Goal: Task Accomplishment & Management: Use online tool/utility

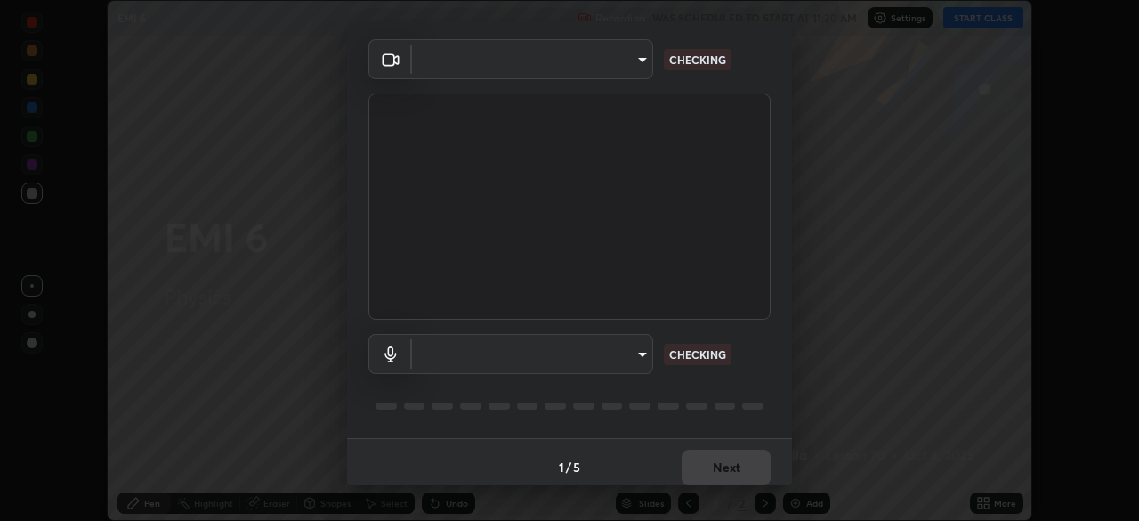
scroll to position [63, 0]
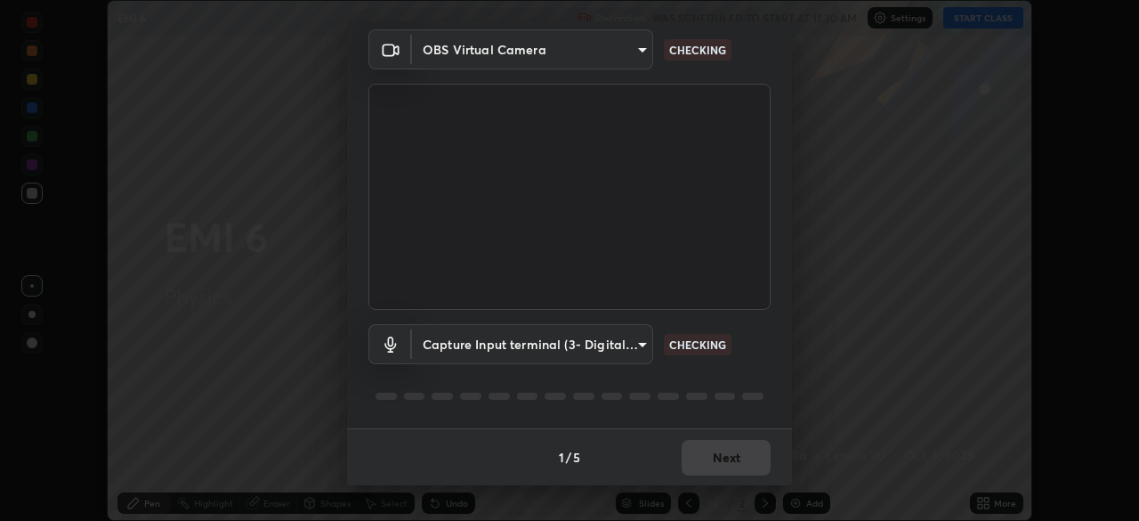
type input "85d16ec95aa84cac57c58139e5cfc4bfb0706547449b22b2f8fda69051d4463f"
click at [645, 342] on body "Erase all EMI 6 Recording WAS SCHEDULED TO START AT 11:30 AM Settings START CLA…" at bounding box center [569, 260] width 1139 height 521
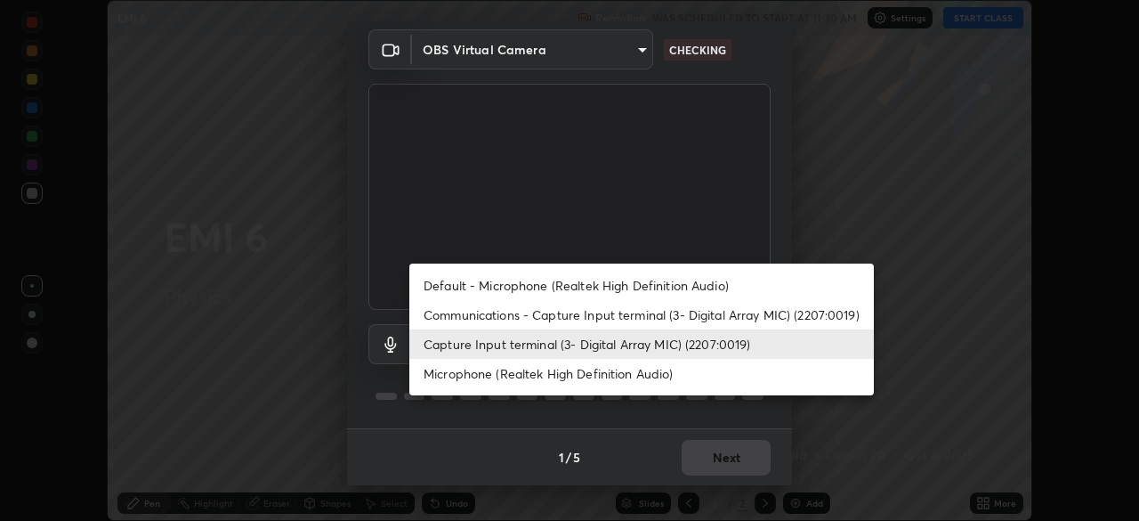
click at [649, 372] on li "Microphone (Realtek High Definition Audio)" at bounding box center [641, 373] width 465 height 29
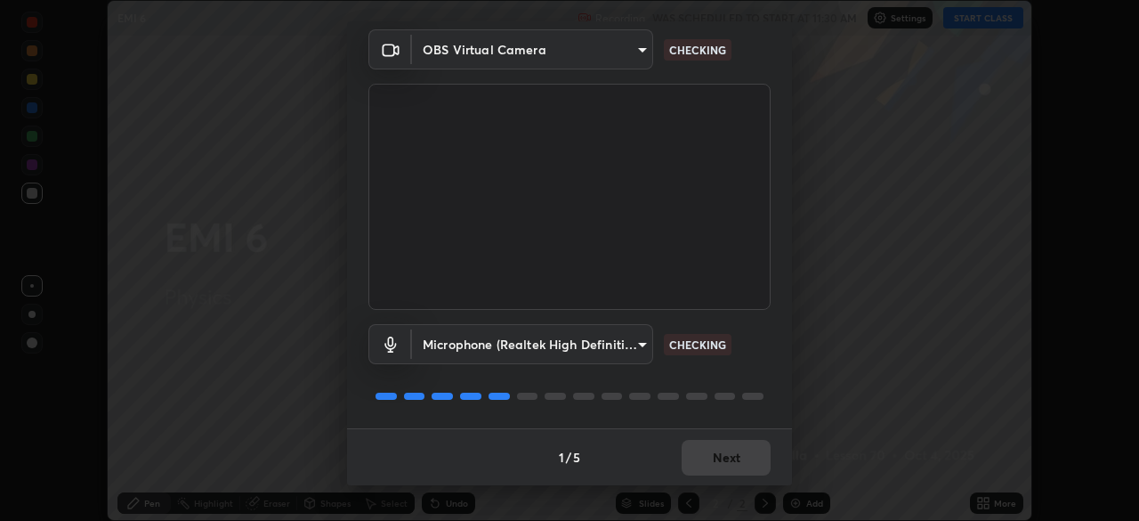
click at [628, 343] on body "Erase all EMI 6 Recording WAS SCHEDULED TO START AT 11:30 AM Settings START CLA…" at bounding box center [569, 260] width 1139 height 521
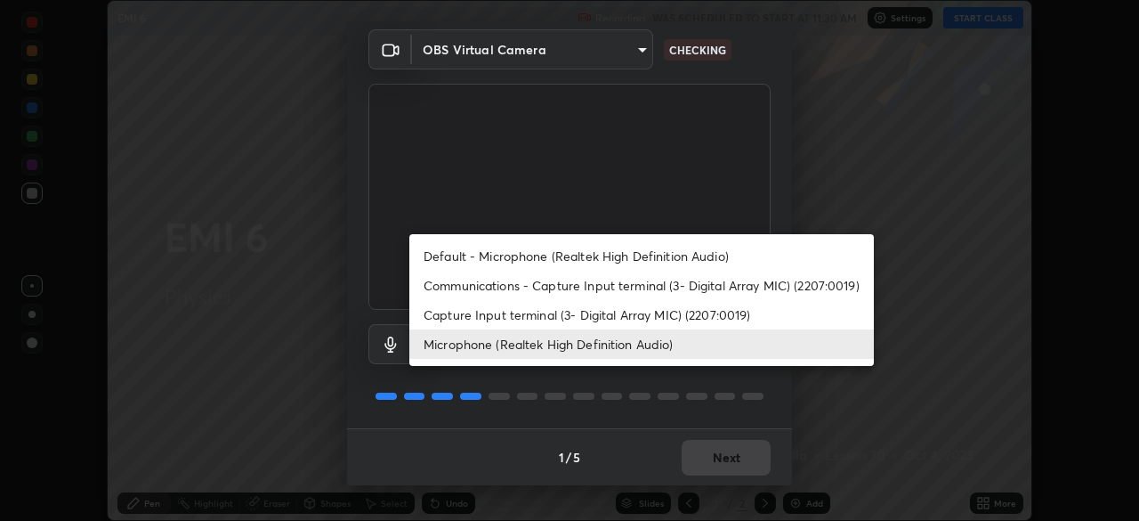
click at [634, 316] on li "Capture Input terminal (3- Digital Array MIC) (2207:0019)" at bounding box center [641, 314] width 465 height 29
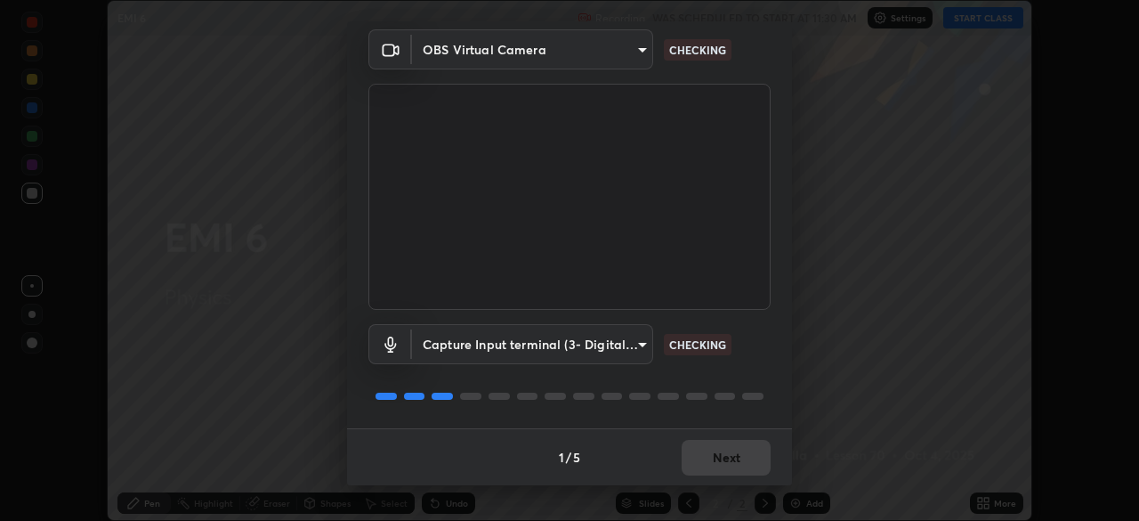
click at [643, 345] on body "Erase all EMI 6 Recording WAS SCHEDULED TO START AT 11:30 AM Settings START CLA…" at bounding box center [569, 260] width 1139 height 521
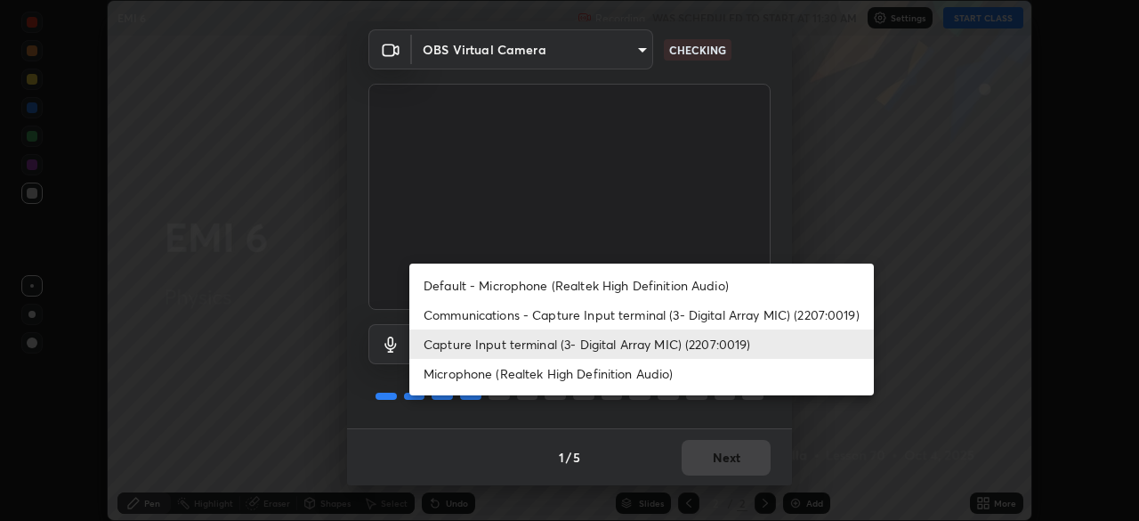
click at [639, 381] on li "Microphone (Realtek High Definition Audio)" at bounding box center [641, 373] width 465 height 29
type input "9d4408a90a760b4a8fb8b140e125e28eb8d2e680e785984b6402020b8f06267f"
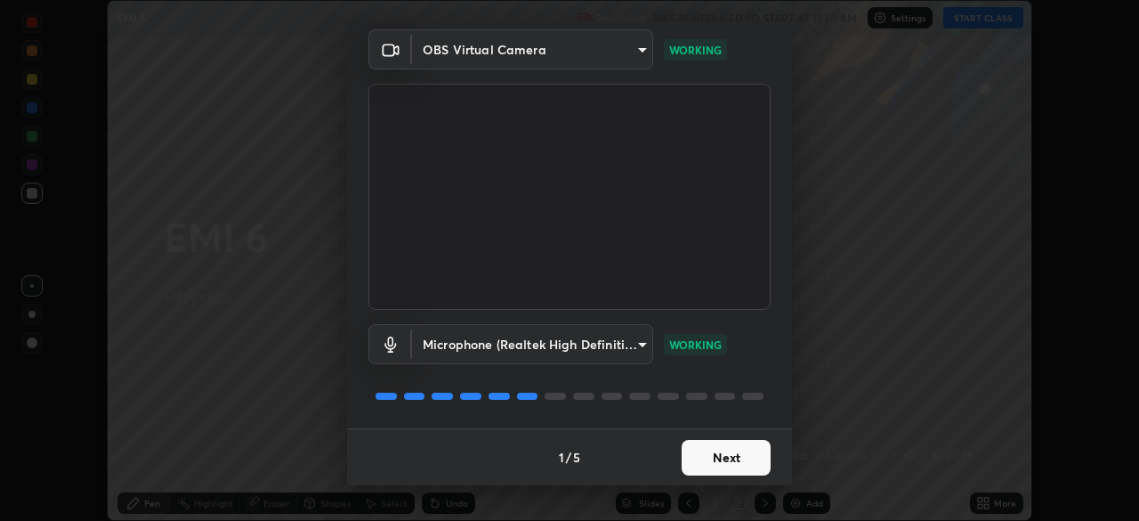
click at [717, 455] on button "Next" at bounding box center [726, 458] width 89 height 36
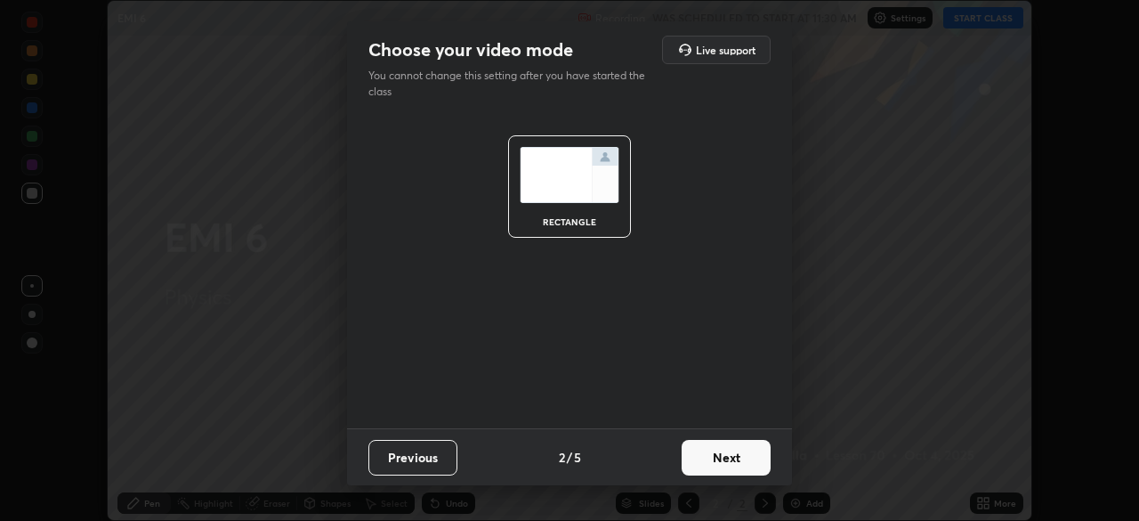
scroll to position [0, 0]
click at [719, 463] on button "Next" at bounding box center [726, 458] width 89 height 36
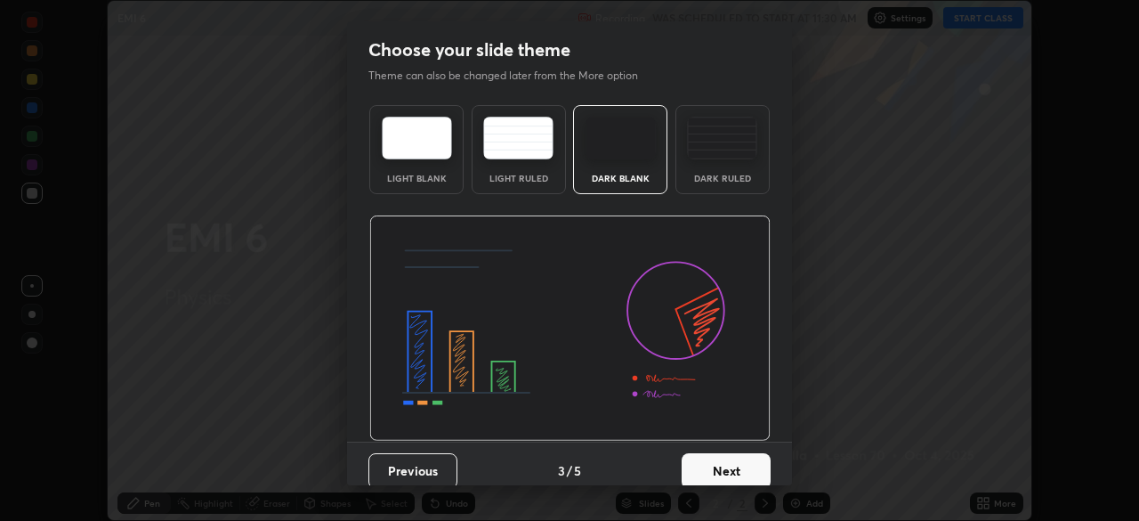
click at [723, 459] on button "Next" at bounding box center [726, 471] width 89 height 36
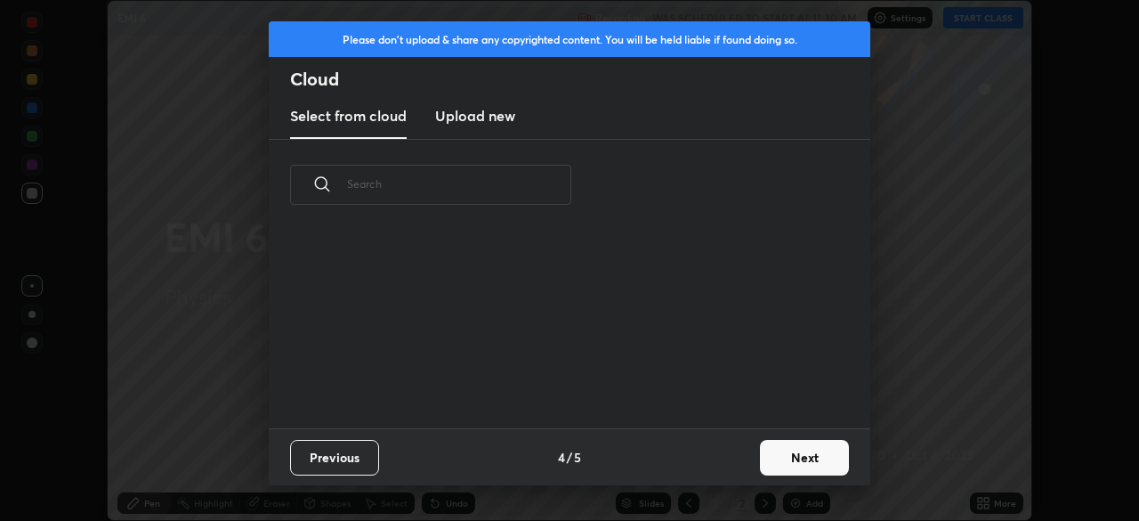
click at [769, 457] on button "Next" at bounding box center [804, 458] width 89 height 36
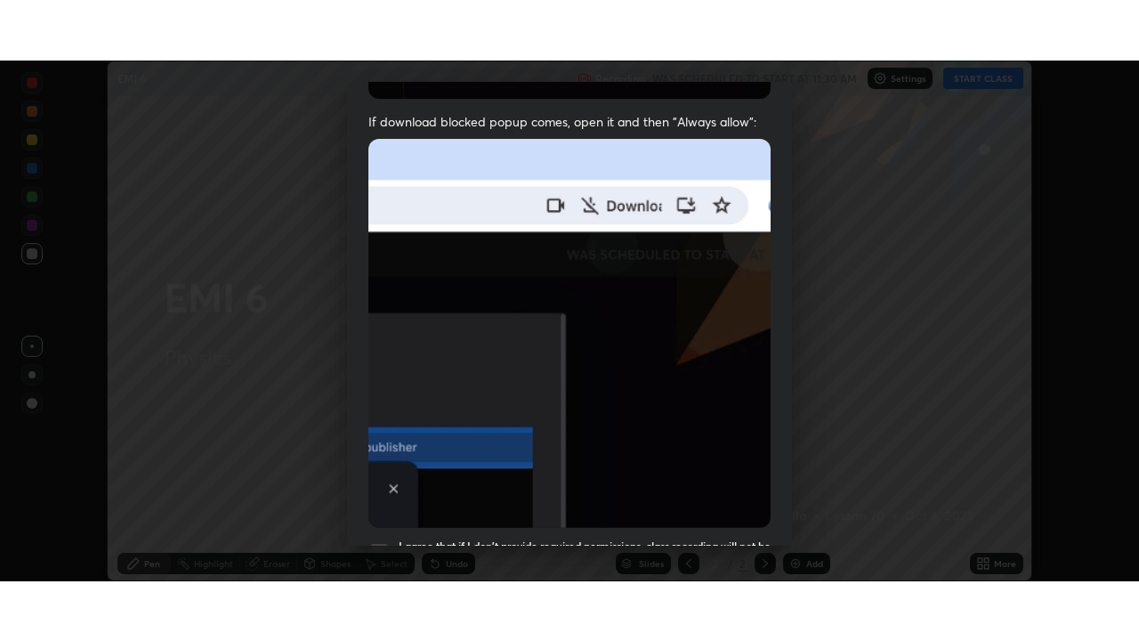
scroll to position [426, 0]
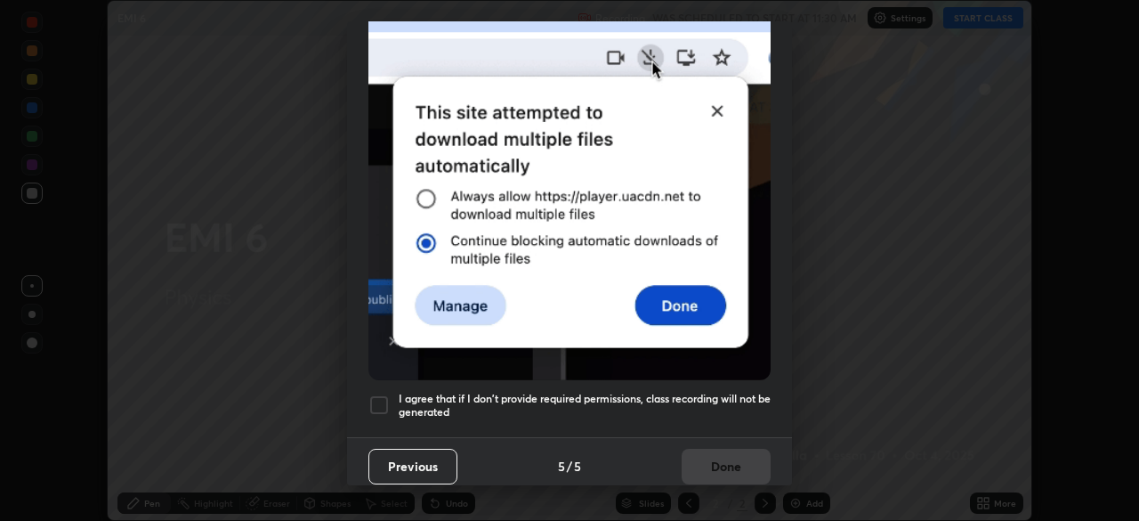
click at [717, 397] on h5 "I agree that if I don't provide required permissions, class recording will not …" at bounding box center [585, 406] width 372 height 28
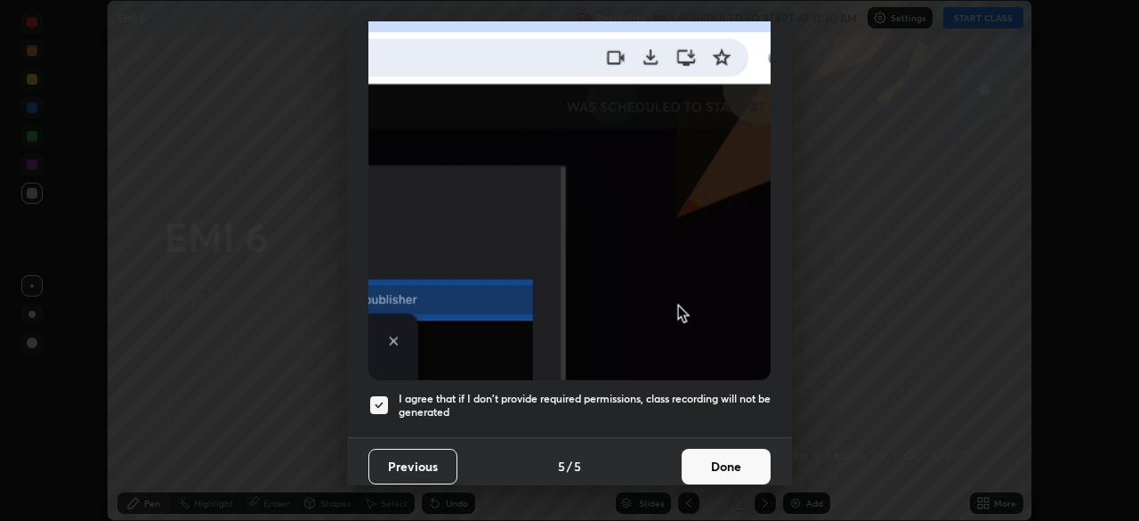
click at [732, 457] on button "Done" at bounding box center [726, 467] width 89 height 36
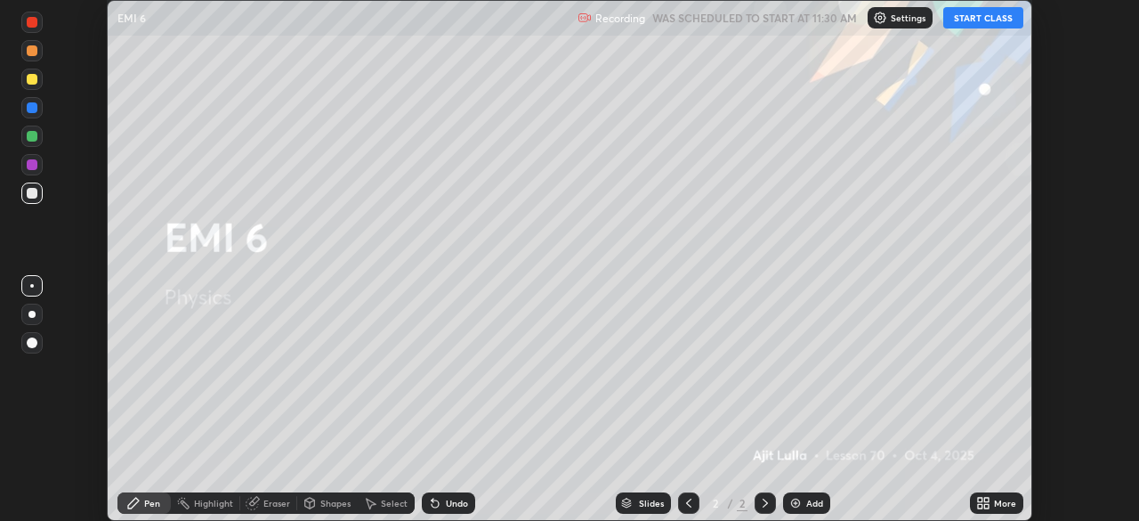
click at [974, 18] on button "START CLASS" at bounding box center [983, 17] width 80 height 21
click at [998, 501] on div "More" at bounding box center [1005, 502] width 22 height 9
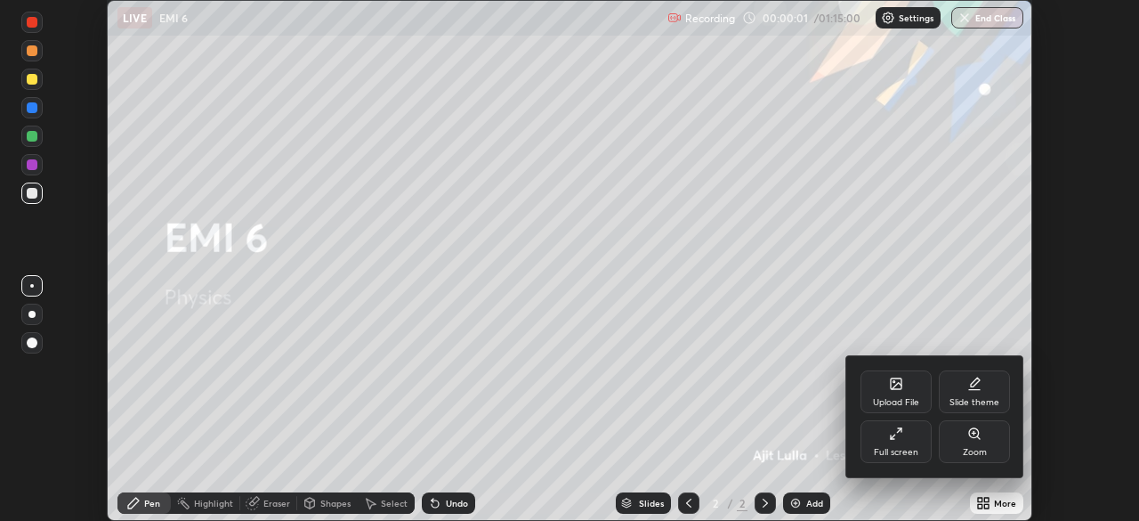
click at [896, 441] on div "Full screen" at bounding box center [896, 441] width 71 height 43
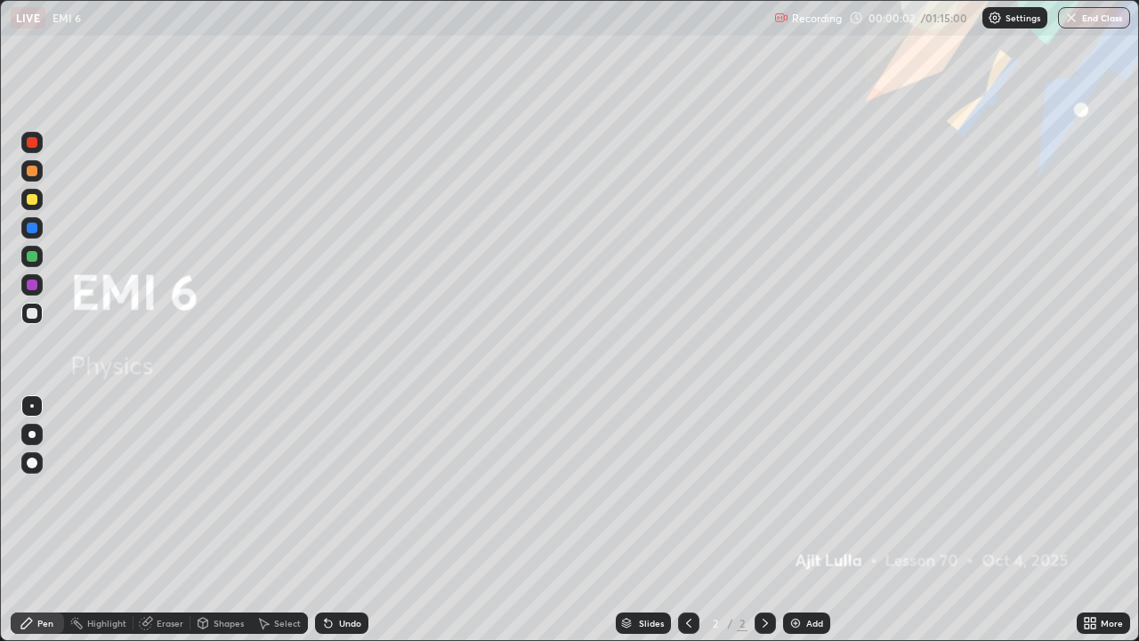
scroll to position [641, 1139]
click at [807, 520] on div "Add" at bounding box center [814, 622] width 17 height 9
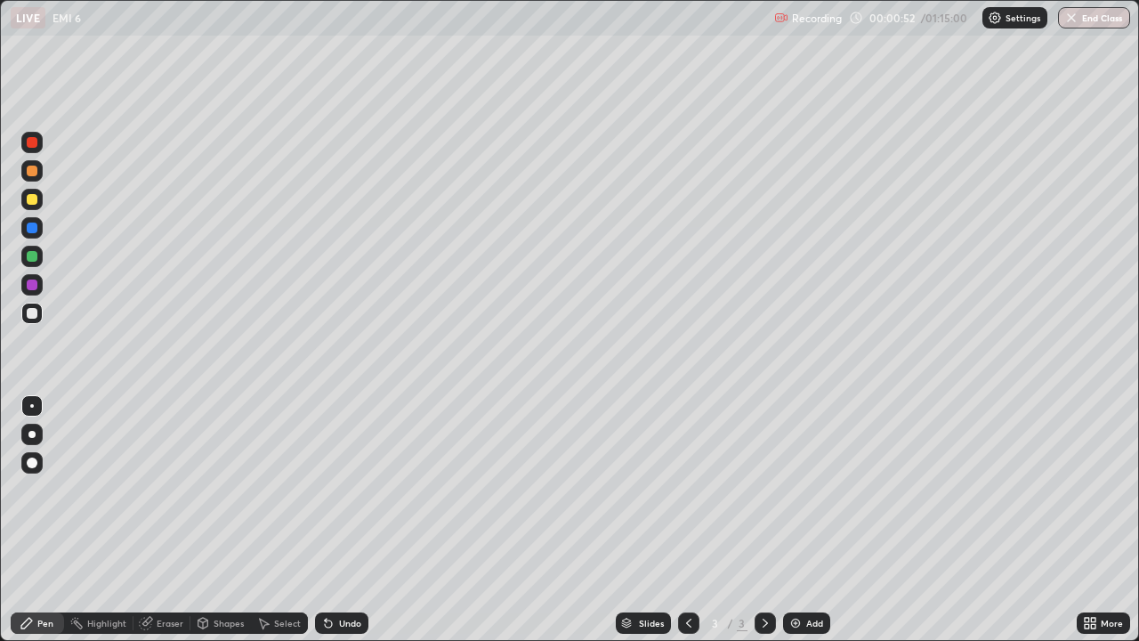
click at [36, 200] on div at bounding box center [32, 199] width 11 height 11
click at [39, 319] on div at bounding box center [31, 313] width 21 height 21
click at [30, 200] on div at bounding box center [32, 199] width 11 height 11
click at [166, 520] on div "Eraser" at bounding box center [161, 622] width 57 height 21
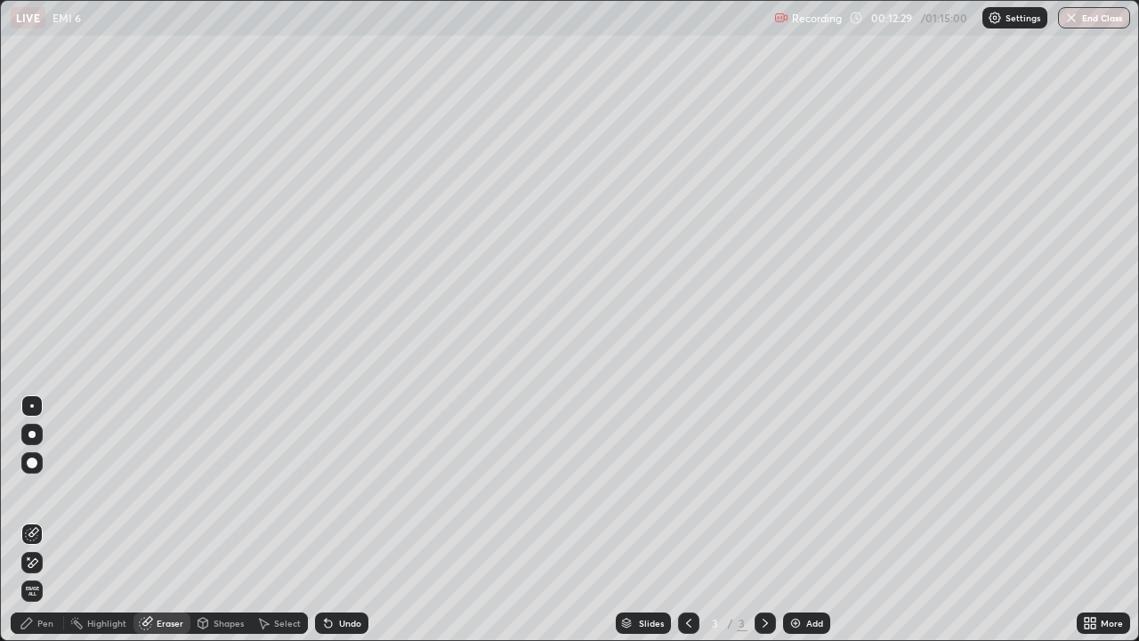
click at [33, 520] on icon at bounding box center [32, 562] width 14 height 15
click at [55, 520] on div "Pen" at bounding box center [37, 622] width 53 height 21
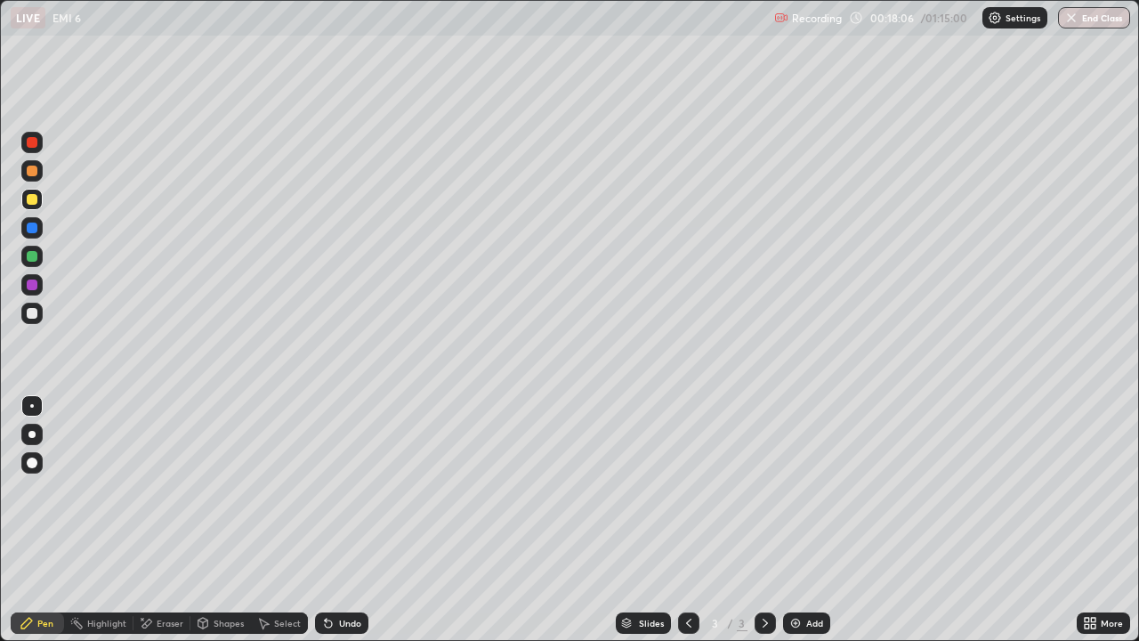
click at [795, 520] on img at bounding box center [795, 623] width 14 height 14
click at [38, 318] on div at bounding box center [31, 313] width 21 height 21
click at [162, 520] on div "Eraser" at bounding box center [170, 622] width 27 height 9
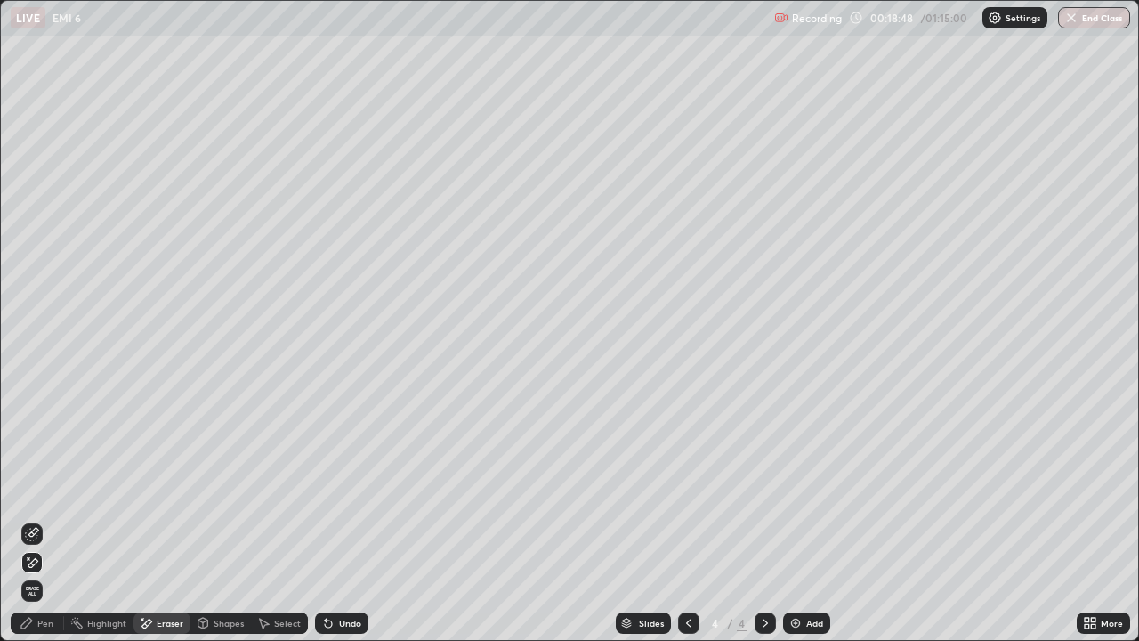
click at [31, 520] on icon at bounding box center [32, 562] width 14 height 15
click at [33, 520] on span "Erase all" at bounding box center [32, 591] width 20 height 11
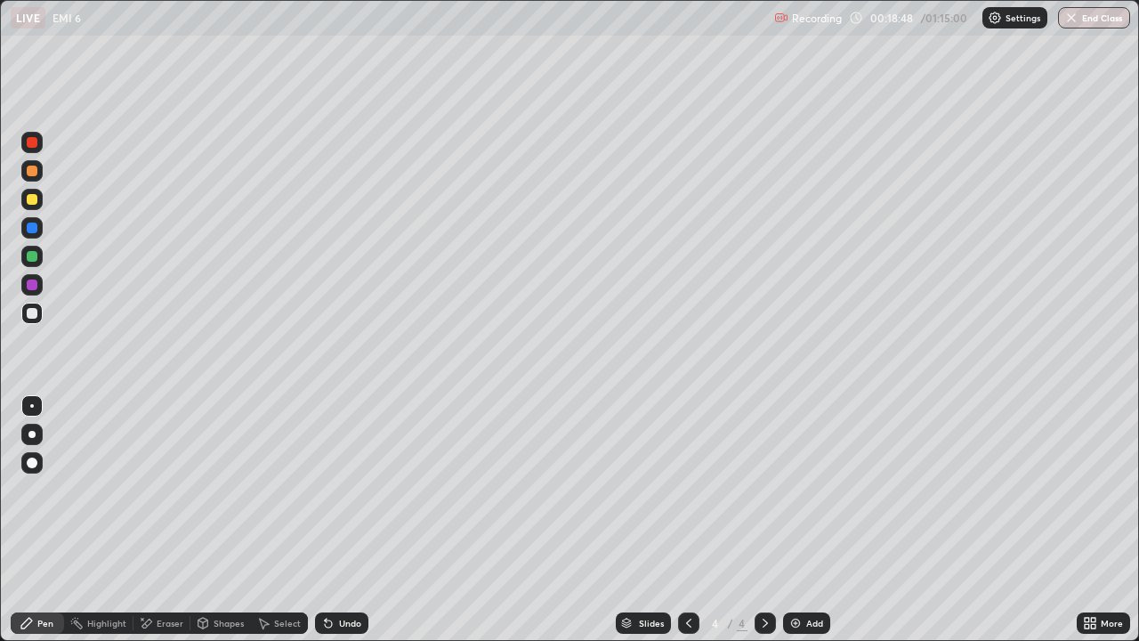
click at [42, 520] on div "Pen" at bounding box center [45, 622] width 16 height 9
click at [30, 204] on div at bounding box center [32, 199] width 11 height 11
click at [812, 520] on div "Add" at bounding box center [814, 622] width 17 height 9
click at [341, 520] on div "Undo" at bounding box center [350, 622] width 22 height 9
click at [41, 313] on div at bounding box center [31, 313] width 21 height 21
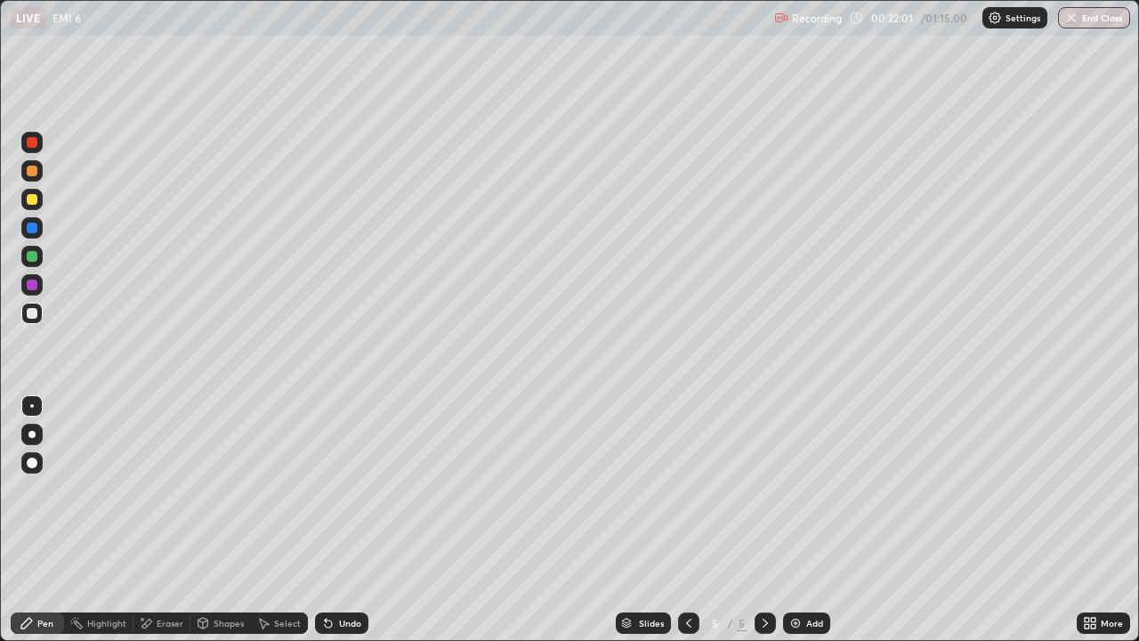
click at [41, 203] on div at bounding box center [31, 199] width 21 height 21
click at [271, 520] on div "Select" at bounding box center [279, 622] width 57 height 21
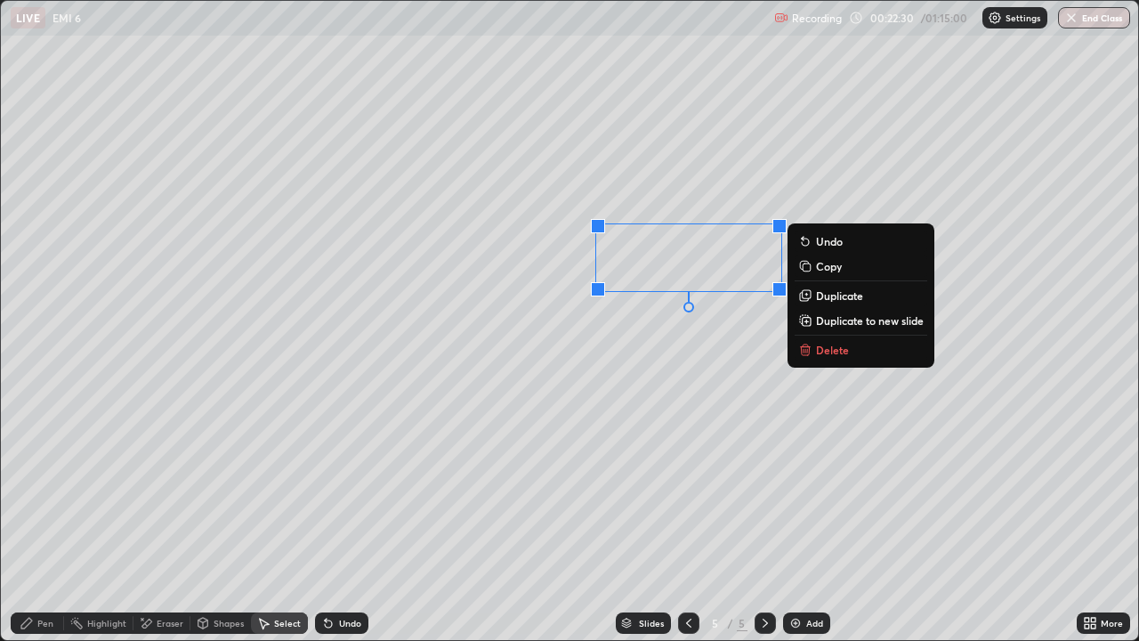
click at [651, 363] on div "0 ° Undo Copy Duplicate Duplicate to new slide Delete" at bounding box center [569, 320] width 1137 height 639
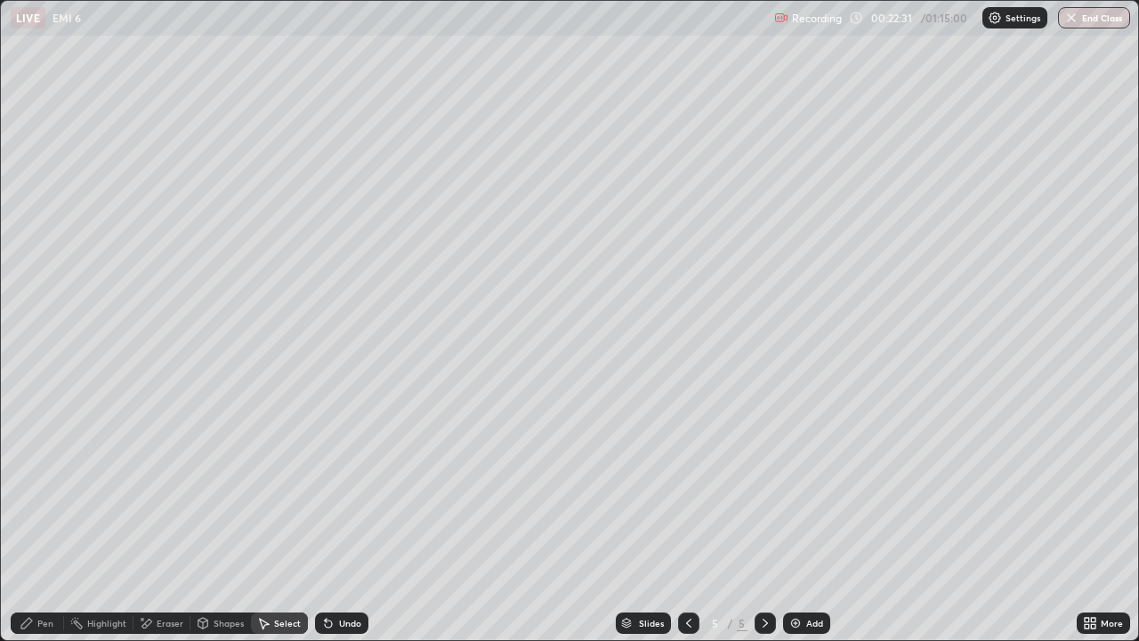
click at [53, 520] on div "Pen" at bounding box center [45, 622] width 16 height 9
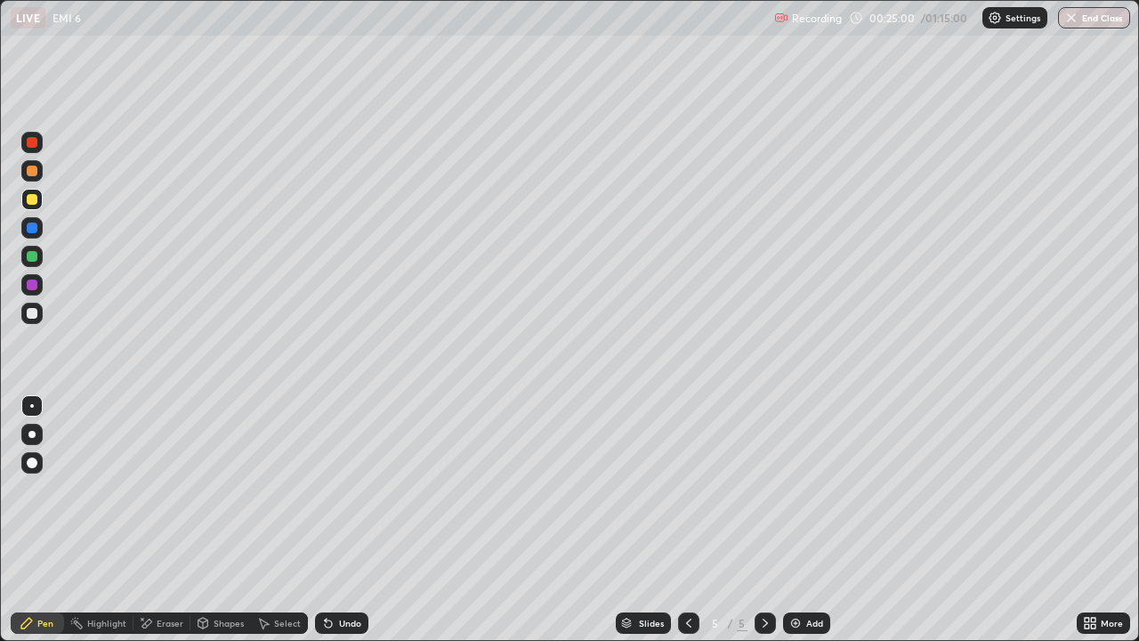
click at [817, 520] on div "Add" at bounding box center [814, 622] width 17 height 9
click at [41, 317] on div at bounding box center [31, 313] width 21 height 21
click at [41, 203] on div at bounding box center [31, 199] width 21 height 21
click at [348, 520] on div "Undo" at bounding box center [350, 622] width 22 height 9
click at [351, 520] on div "Undo" at bounding box center [350, 622] width 22 height 9
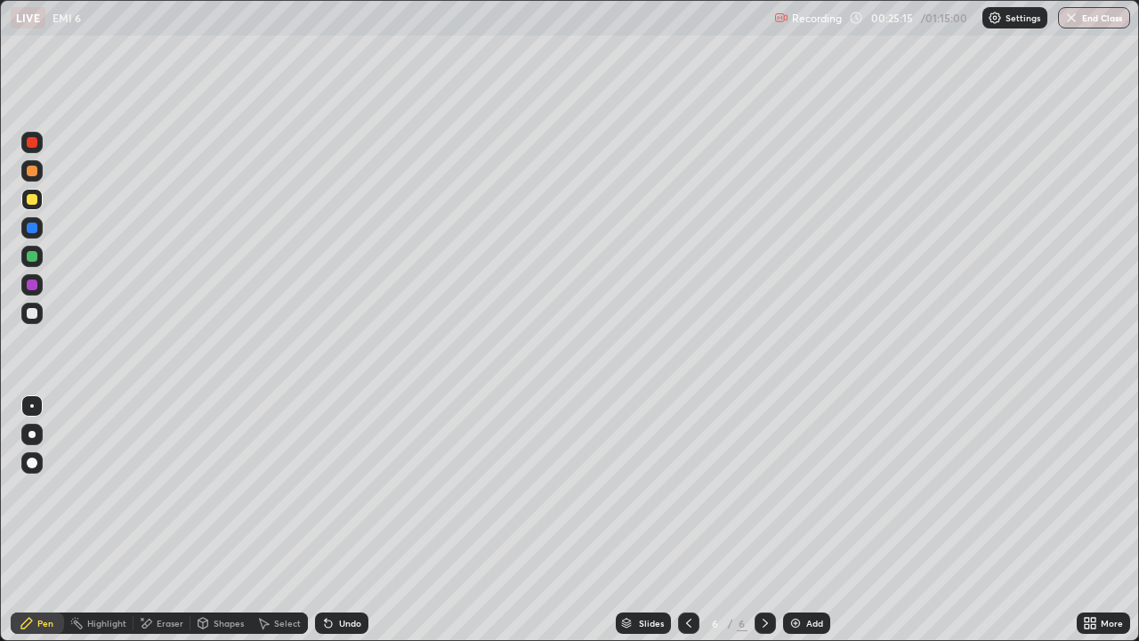
click at [356, 520] on div "Undo" at bounding box center [350, 622] width 22 height 9
click at [358, 520] on div "Undo" at bounding box center [350, 622] width 22 height 9
click at [356, 520] on div "Undo" at bounding box center [341, 622] width 53 height 21
click at [687, 520] on icon at bounding box center [689, 623] width 14 height 14
click at [764, 520] on icon at bounding box center [765, 623] width 14 height 14
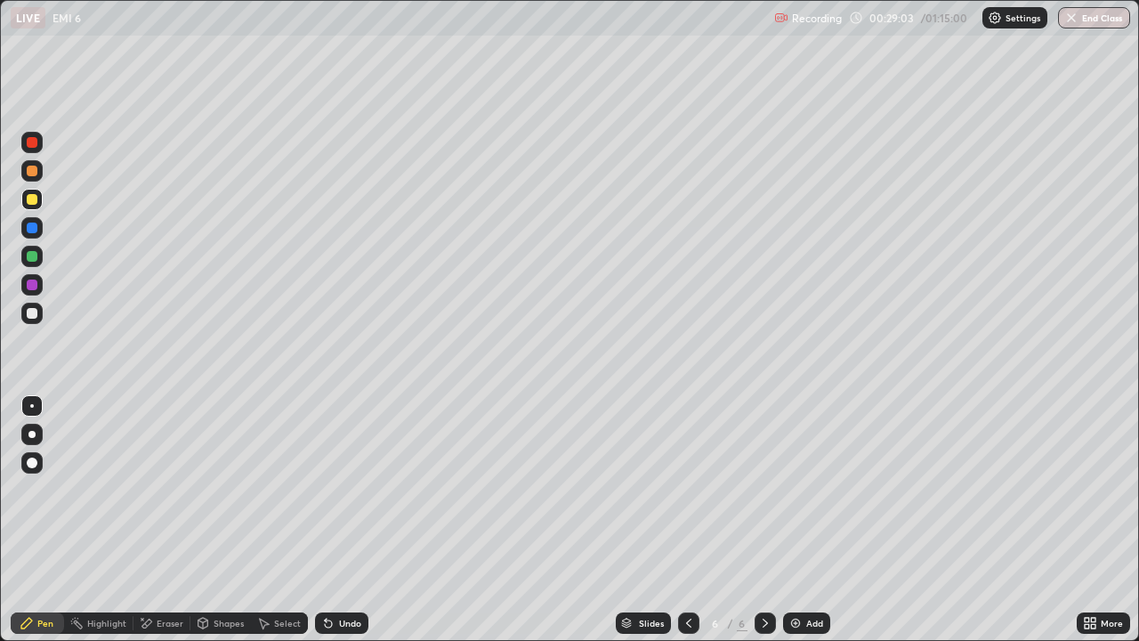
click at [811, 520] on div "Add" at bounding box center [806, 622] width 47 height 21
click at [34, 313] on div at bounding box center [32, 313] width 11 height 11
click at [691, 520] on icon at bounding box center [689, 623] width 14 height 14
click at [765, 520] on icon at bounding box center [765, 622] width 5 height 9
click at [804, 520] on div "Add" at bounding box center [806, 622] width 47 height 21
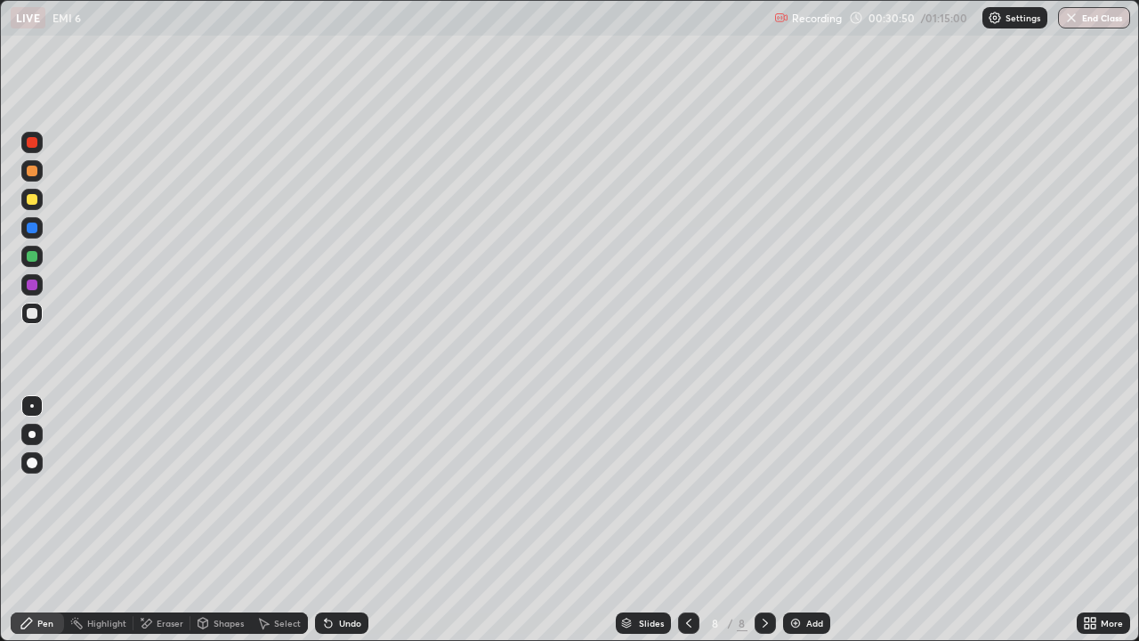
click at [42, 201] on div at bounding box center [31, 199] width 21 height 21
click at [41, 316] on div at bounding box center [31, 313] width 21 height 21
click at [344, 520] on div "Undo" at bounding box center [350, 622] width 22 height 9
click at [39, 256] on div at bounding box center [31, 256] width 21 height 21
click at [29, 313] on div at bounding box center [32, 313] width 11 height 11
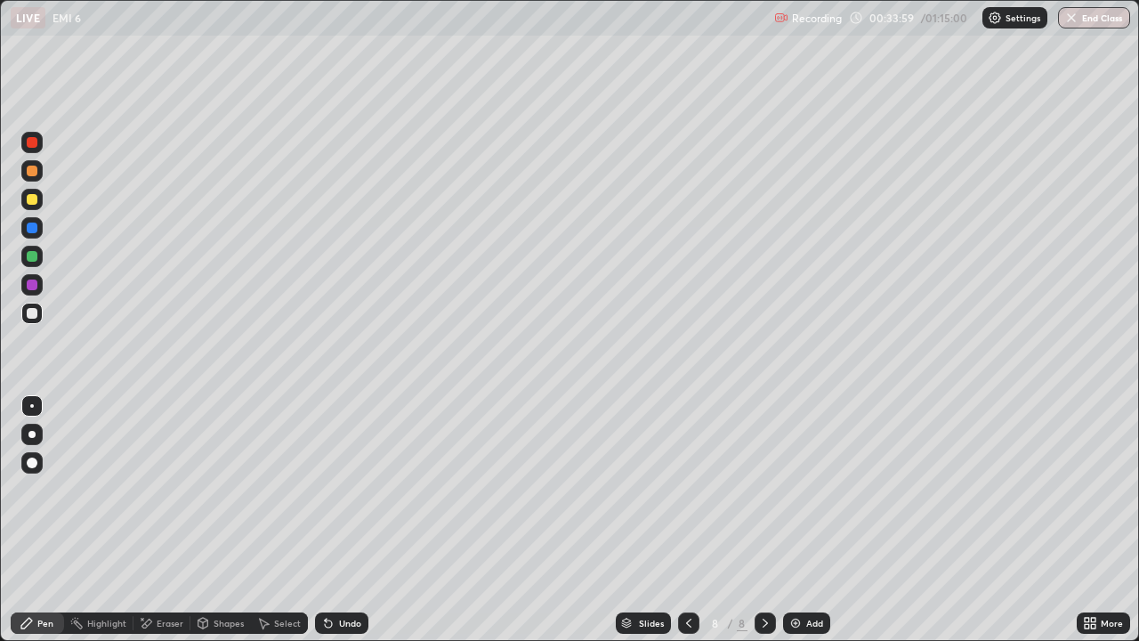
click at [800, 520] on img at bounding box center [795, 623] width 14 height 14
click at [38, 311] on div at bounding box center [31, 313] width 21 height 21
click at [360, 520] on div "Undo" at bounding box center [341, 622] width 53 height 21
click at [362, 520] on div "Undo" at bounding box center [341, 622] width 53 height 21
click at [802, 520] on div "Add" at bounding box center [806, 622] width 47 height 21
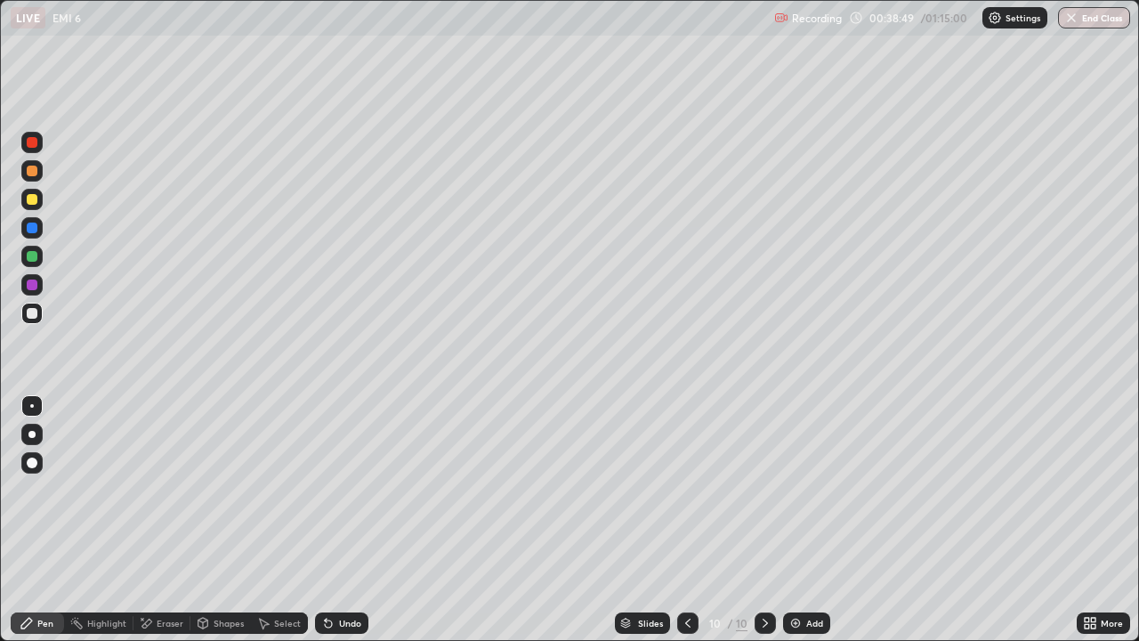
click at [33, 199] on div at bounding box center [32, 199] width 11 height 11
click at [686, 520] on icon at bounding box center [688, 623] width 14 height 14
click at [763, 520] on icon at bounding box center [765, 623] width 14 height 14
click at [686, 520] on icon at bounding box center [688, 623] width 14 height 14
click at [763, 520] on icon at bounding box center [765, 622] width 5 height 9
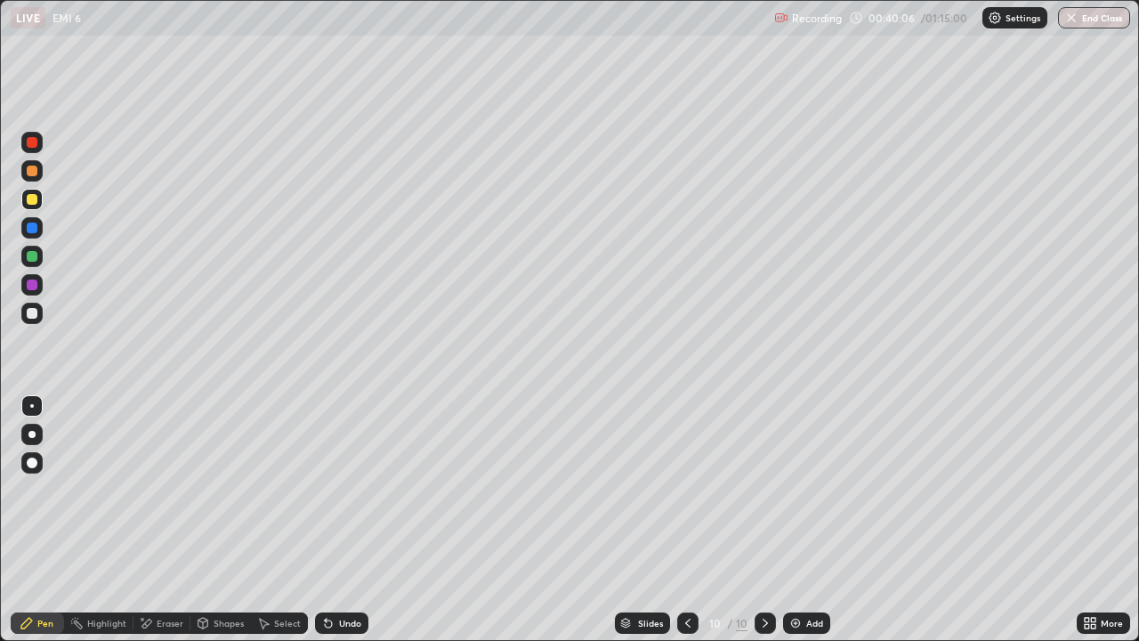
click at [362, 520] on div "Undo" at bounding box center [341, 622] width 53 height 21
click at [810, 520] on div "Add" at bounding box center [806, 622] width 47 height 21
click at [41, 314] on div at bounding box center [31, 313] width 21 height 21
click at [41, 256] on div at bounding box center [31, 256] width 21 height 21
click at [686, 520] on icon at bounding box center [689, 623] width 14 height 14
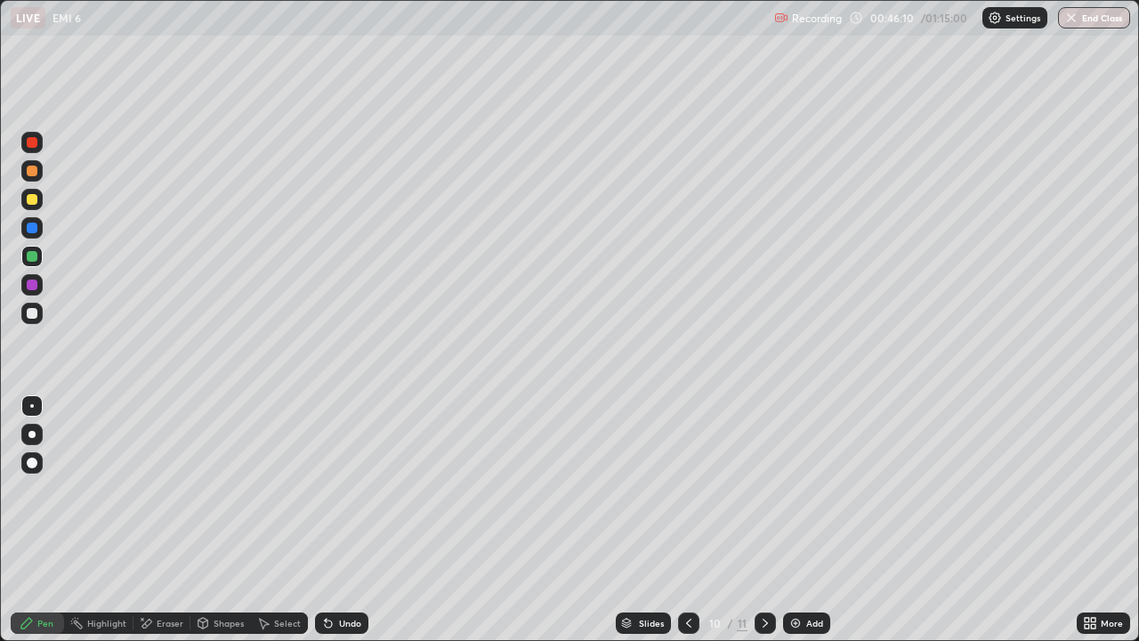
click at [683, 520] on div at bounding box center [688, 622] width 21 height 21
click at [764, 520] on icon at bounding box center [765, 623] width 14 height 14
click at [351, 520] on div "Undo" at bounding box center [350, 622] width 22 height 9
click at [352, 520] on div "Undo" at bounding box center [350, 622] width 22 height 9
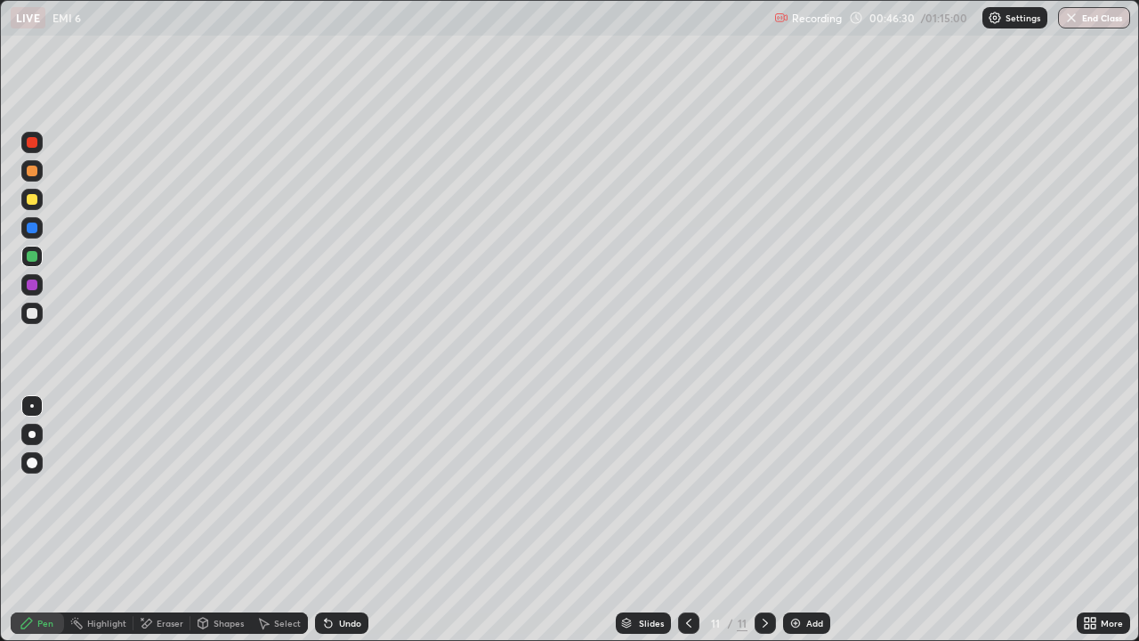
click at [356, 520] on div "Undo" at bounding box center [350, 622] width 22 height 9
click at [357, 520] on div "Undo" at bounding box center [350, 622] width 22 height 9
click at [355, 520] on div "Undo" at bounding box center [341, 622] width 53 height 21
click at [353, 520] on div "Undo" at bounding box center [341, 622] width 53 height 21
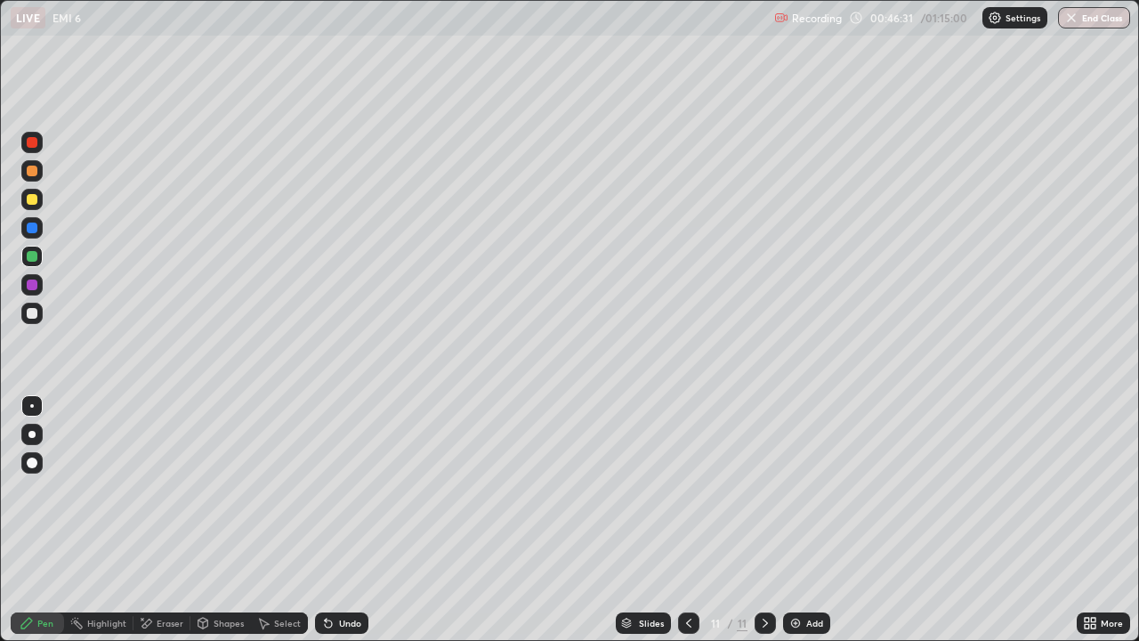
click at [352, 520] on div "Undo" at bounding box center [341, 622] width 53 height 21
click at [350, 520] on div "Undo" at bounding box center [341, 622] width 53 height 21
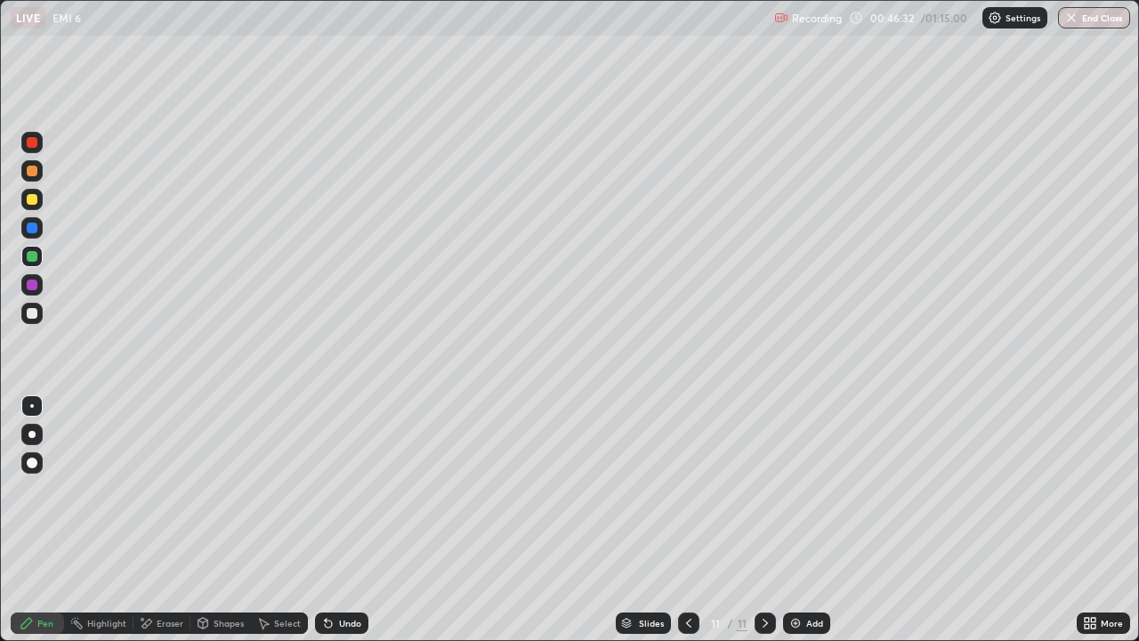
click at [349, 520] on div "Undo" at bounding box center [341, 622] width 53 height 21
click at [350, 520] on div "Undo" at bounding box center [341, 622] width 53 height 21
click at [352, 520] on div "Undo" at bounding box center [341, 622] width 53 height 21
click at [342, 520] on div "Undo" at bounding box center [350, 622] width 22 height 9
click at [338, 520] on div "Undo" at bounding box center [341, 622] width 53 height 21
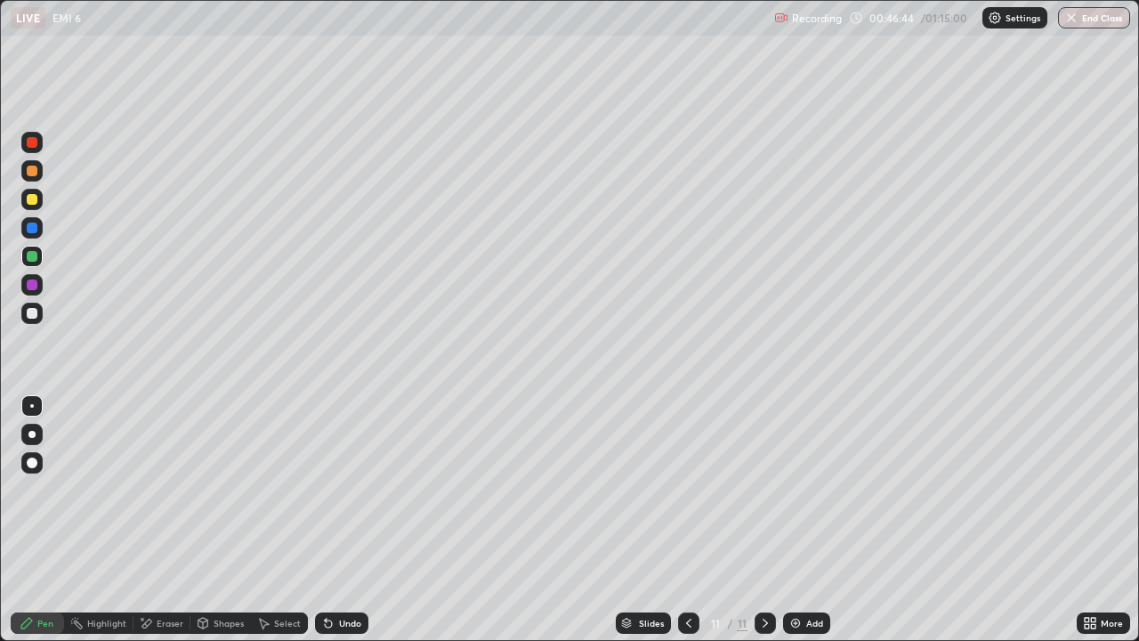
click at [335, 520] on div "Undo" at bounding box center [341, 622] width 53 height 21
click at [331, 520] on icon at bounding box center [328, 623] width 14 height 14
click at [330, 520] on icon at bounding box center [328, 623] width 14 height 14
click at [325, 520] on icon at bounding box center [326, 619] width 2 height 2
click at [324, 520] on div "Undo" at bounding box center [341, 622] width 53 height 21
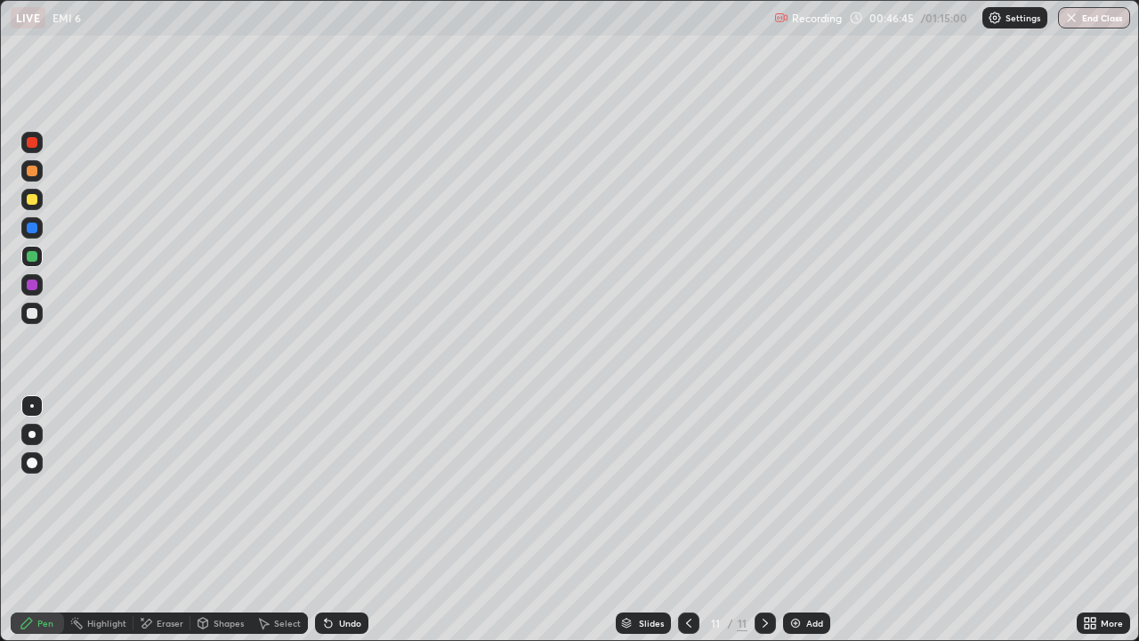
click at [322, 520] on icon at bounding box center [328, 623] width 14 height 14
click at [322, 520] on div "Undo" at bounding box center [341, 622] width 53 height 21
click at [321, 520] on div "Undo" at bounding box center [341, 622] width 53 height 21
click at [322, 520] on div "Undo" at bounding box center [341, 622] width 53 height 21
click at [323, 520] on div "Undo" at bounding box center [341, 622] width 53 height 21
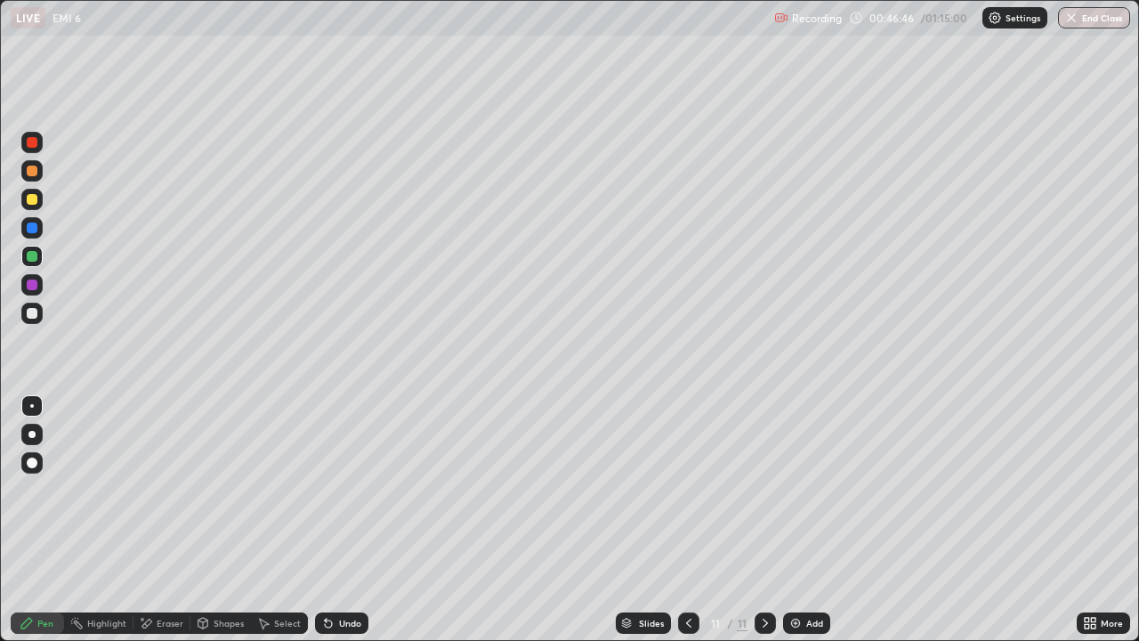
click at [323, 520] on div "Undo" at bounding box center [341, 622] width 53 height 21
click at [319, 520] on div "Undo" at bounding box center [341, 622] width 53 height 21
click at [802, 520] on div "Add" at bounding box center [806, 622] width 47 height 21
click at [42, 201] on div at bounding box center [31, 199] width 21 height 21
click at [351, 520] on div "Undo" at bounding box center [350, 622] width 22 height 9
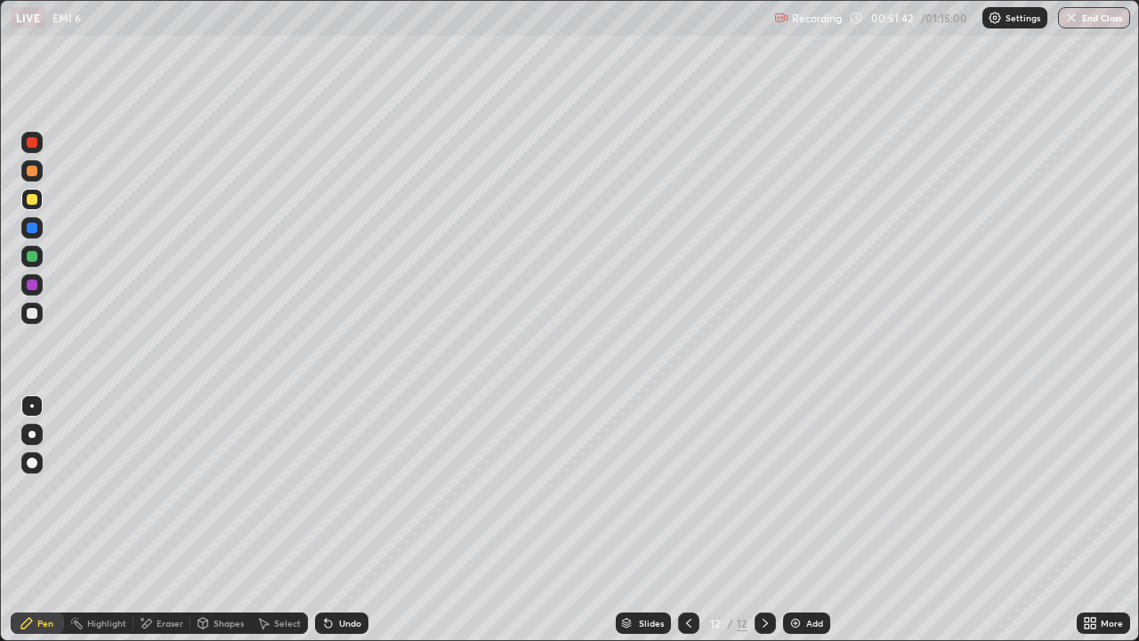
click at [350, 520] on div "Undo" at bounding box center [341, 622] width 53 height 21
click at [346, 520] on div "Undo" at bounding box center [350, 622] width 22 height 9
click at [343, 520] on div "Undo" at bounding box center [341, 622] width 53 height 21
click at [340, 520] on div "Undo" at bounding box center [341, 622] width 53 height 21
click at [335, 520] on div "Undo" at bounding box center [341, 622] width 53 height 21
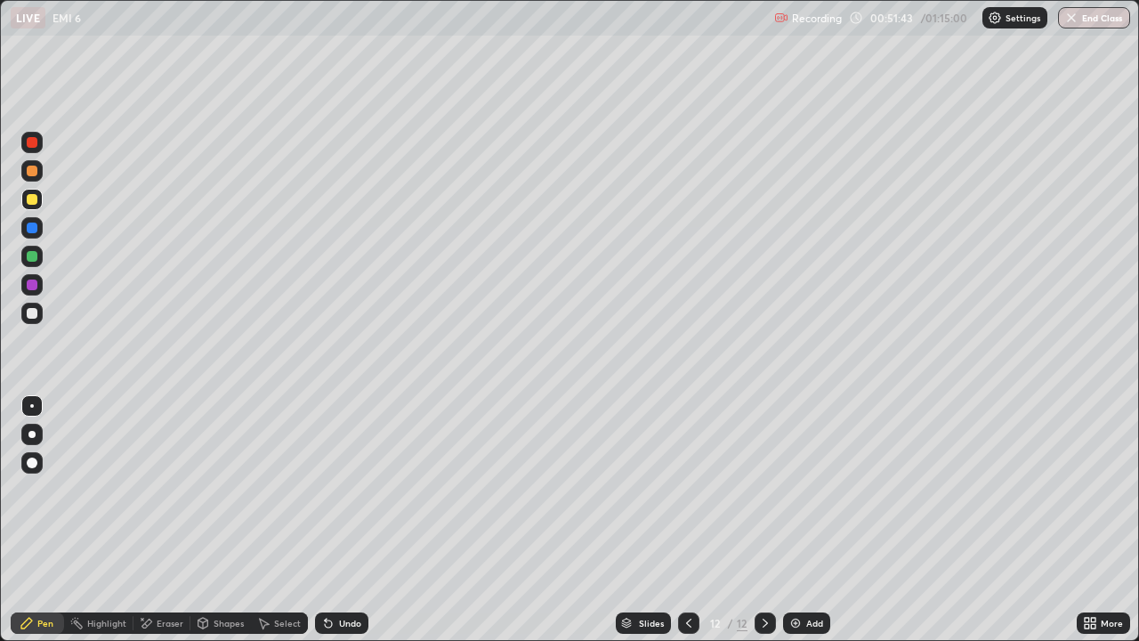
click at [331, 520] on div "Undo" at bounding box center [341, 622] width 53 height 21
click at [330, 520] on div "Undo" at bounding box center [341, 622] width 53 height 21
click at [329, 520] on div "Undo" at bounding box center [341, 622] width 53 height 21
click at [328, 520] on div "Undo" at bounding box center [341, 622] width 53 height 21
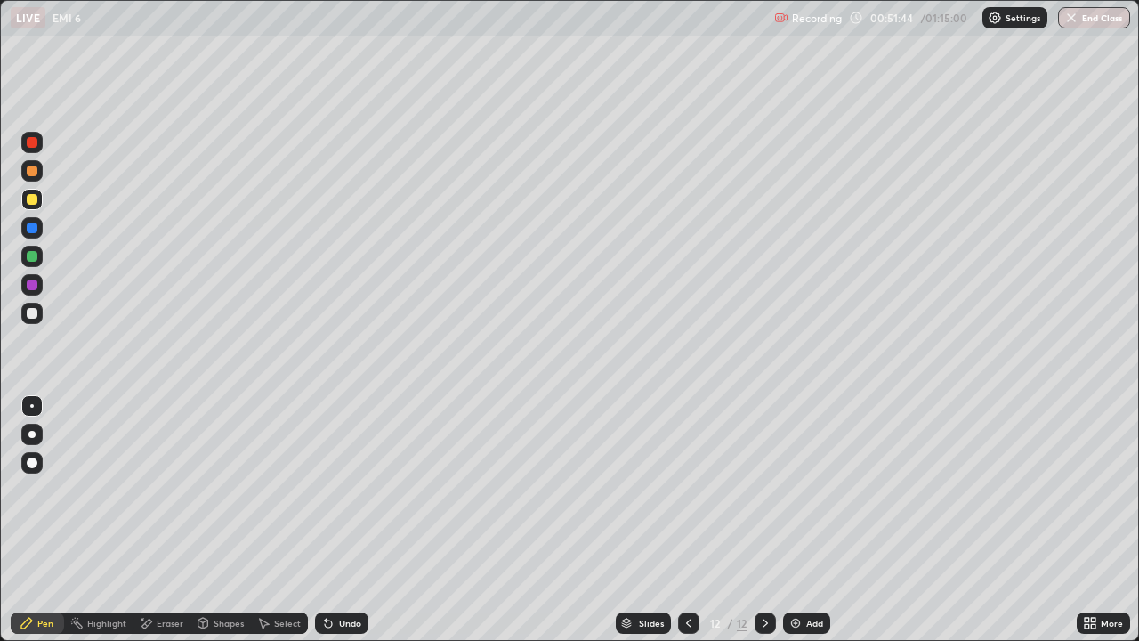
click at [328, 520] on div "Undo" at bounding box center [341, 622] width 53 height 21
click at [327, 520] on div "Undo" at bounding box center [341, 622] width 53 height 21
click at [326, 520] on div "Undo" at bounding box center [341, 622] width 53 height 21
click at [322, 520] on div "Undo" at bounding box center [338, 623] width 61 height 36
click at [319, 520] on div "Undo" at bounding box center [338, 623] width 61 height 36
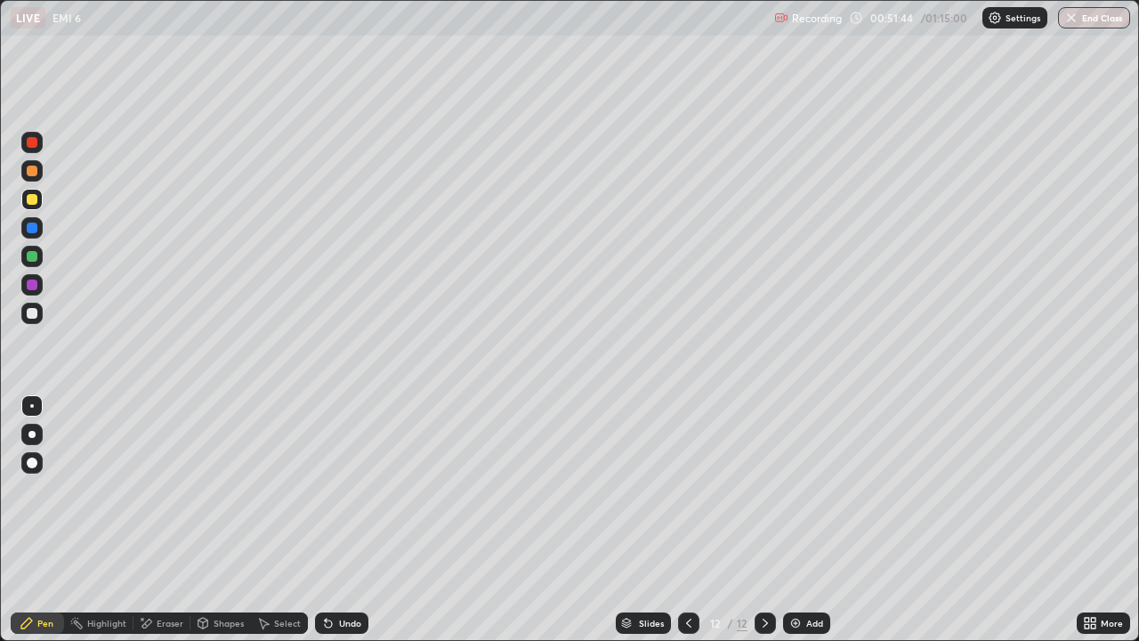
click at [321, 520] on div "Undo" at bounding box center [341, 622] width 53 height 21
click at [320, 520] on div "Undo" at bounding box center [338, 623] width 61 height 36
click at [322, 520] on div "Undo" at bounding box center [341, 622] width 53 height 21
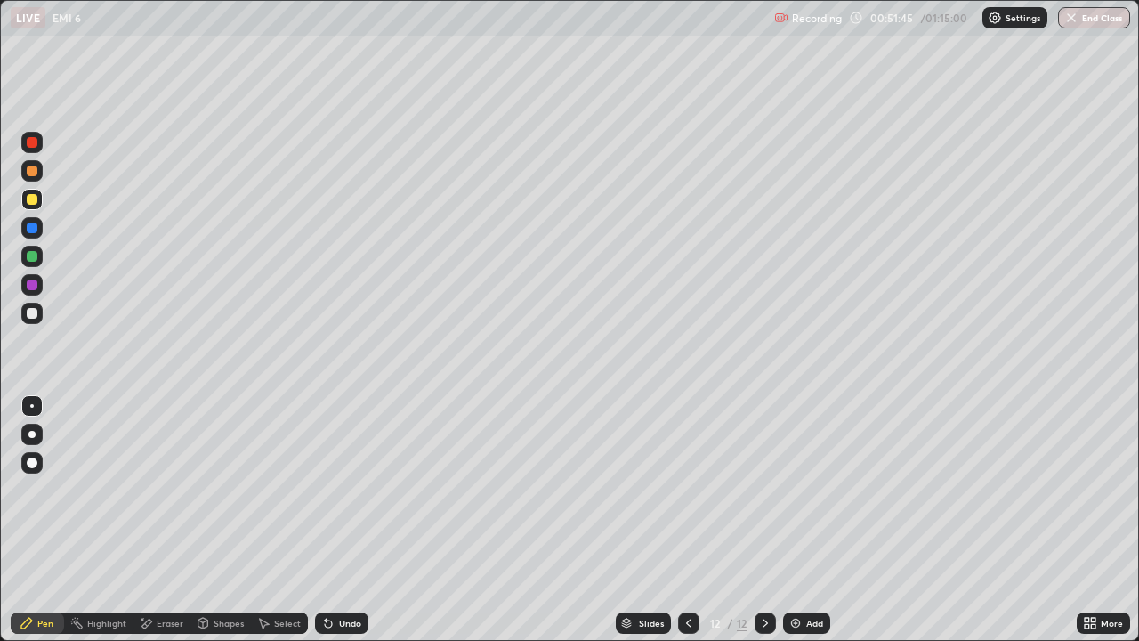
click at [323, 520] on div "Undo" at bounding box center [341, 622] width 53 height 21
click at [321, 520] on div "Undo" at bounding box center [341, 622] width 53 height 21
click at [318, 520] on div "Undo" at bounding box center [341, 622] width 53 height 21
click at [317, 520] on div "Undo" at bounding box center [341, 622] width 53 height 21
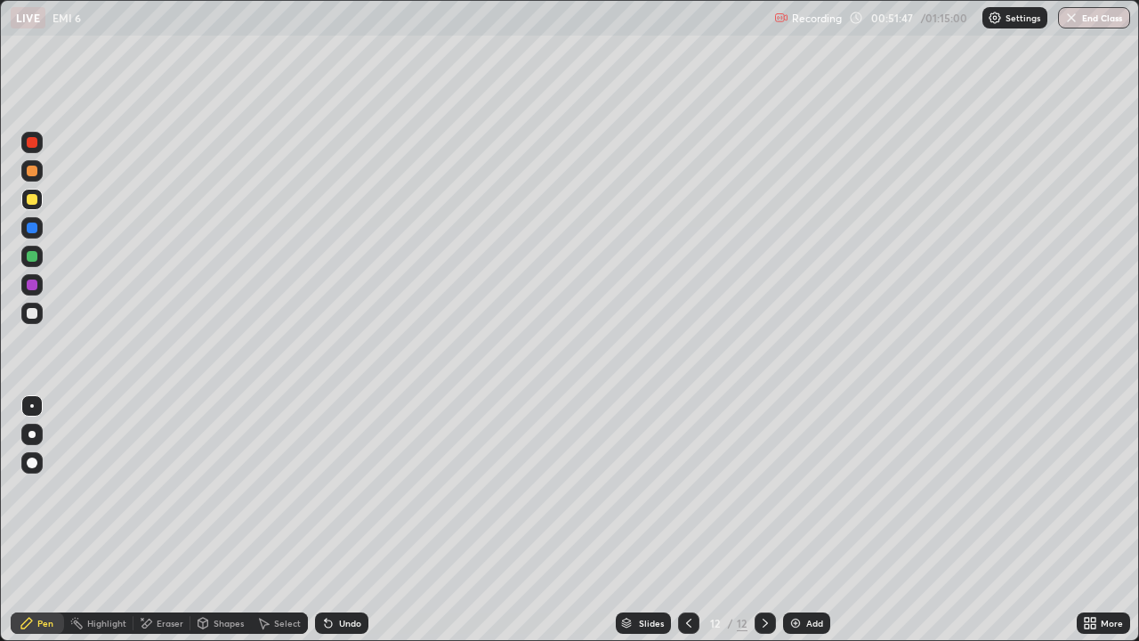
click at [325, 520] on icon at bounding box center [326, 619] width 2 height 2
click at [684, 520] on div at bounding box center [688, 623] width 21 height 36
click at [683, 520] on icon at bounding box center [689, 623] width 14 height 14
click at [772, 520] on div at bounding box center [765, 623] width 21 height 36
click at [769, 520] on div at bounding box center [765, 622] width 21 height 21
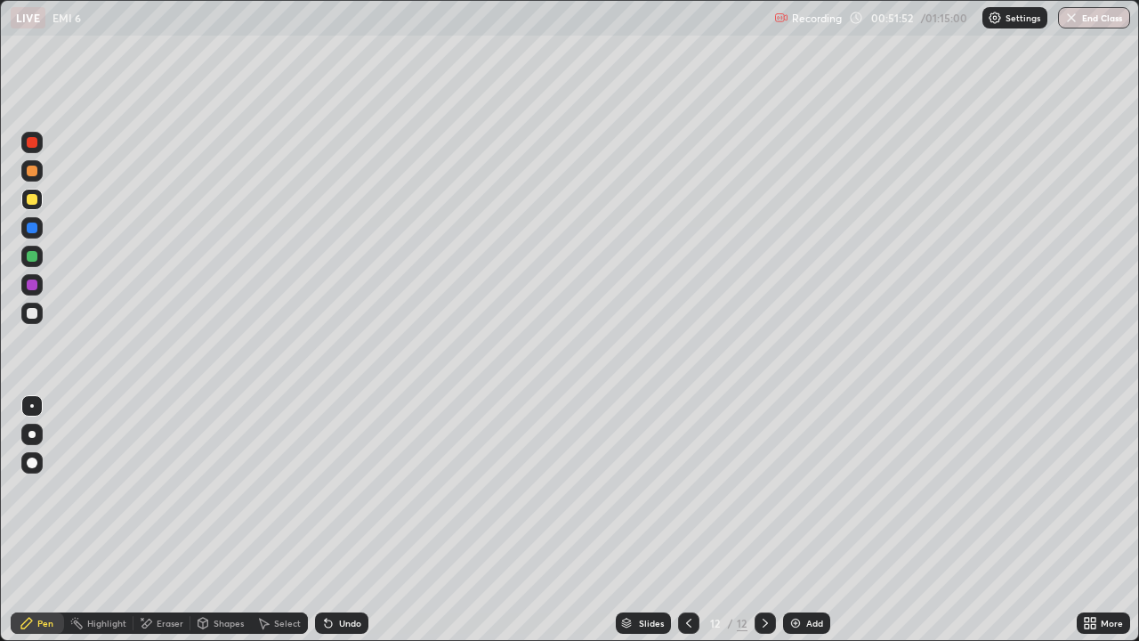
click at [766, 520] on div at bounding box center [765, 623] width 21 height 36
click at [36, 316] on div at bounding box center [32, 313] width 11 height 11
click at [813, 520] on div "Add" at bounding box center [814, 622] width 17 height 9
click at [36, 202] on div at bounding box center [32, 199] width 11 height 11
click at [38, 312] on div at bounding box center [31, 313] width 21 height 21
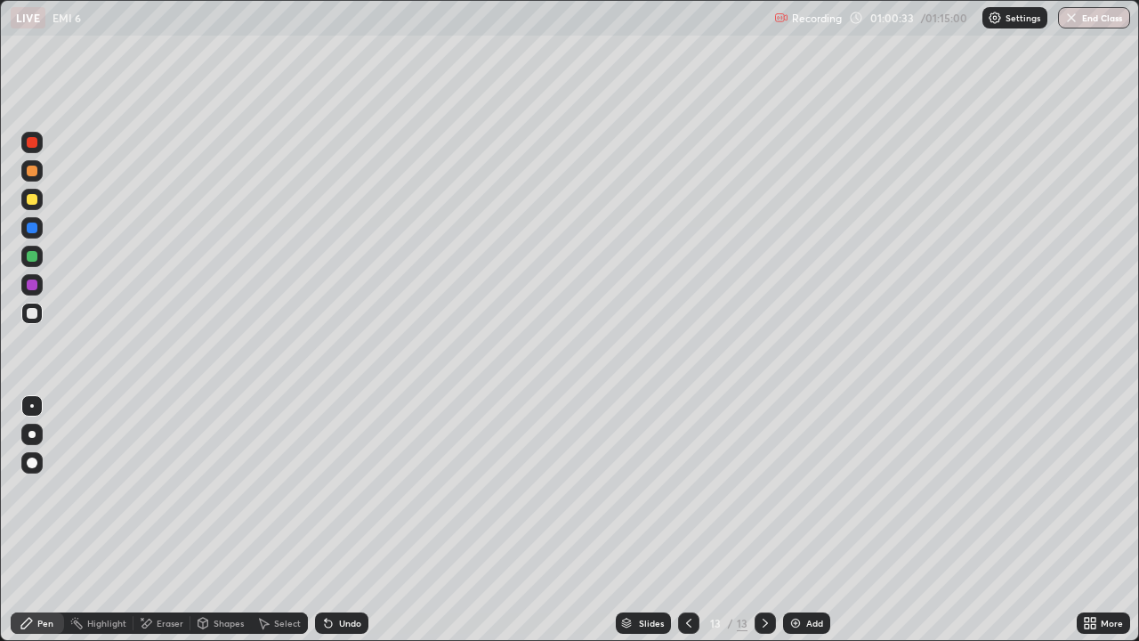
click at [809, 520] on div "Add" at bounding box center [806, 622] width 47 height 21
click at [41, 258] on div at bounding box center [31, 256] width 21 height 21
click at [689, 520] on icon at bounding box center [689, 623] width 14 height 14
click at [684, 520] on icon at bounding box center [689, 623] width 14 height 14
click at [767, 520] on div at bounding box center [765, 622] width 21 height 21
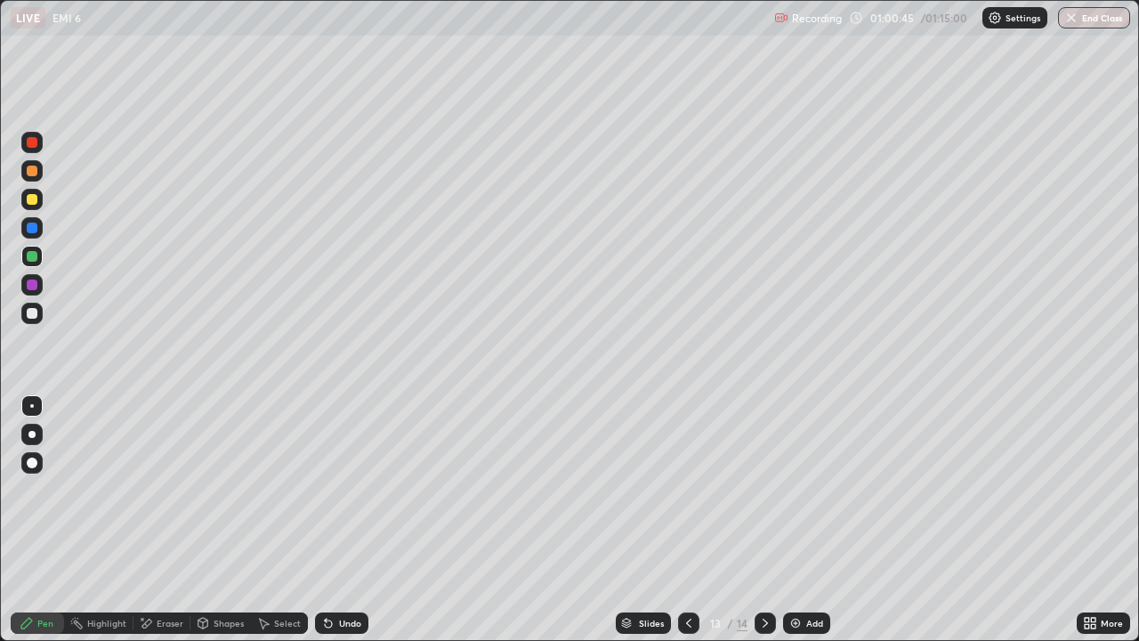
click at [767, 520] on div at bounding box center [765, 622] width 21 height 21
click at [817, 520] on div "Add" at bounding box center [806, 622] width 47 height 21
click at [822, 520] on div "Add" at bounding box center [806, 622] width 47 height 21
click at [35, 316] on div at bounding box center [32, 313] width 11 height 11
click at [179, 520] on div "Eraser" at bounding box center [170, 622] width 27 height 9
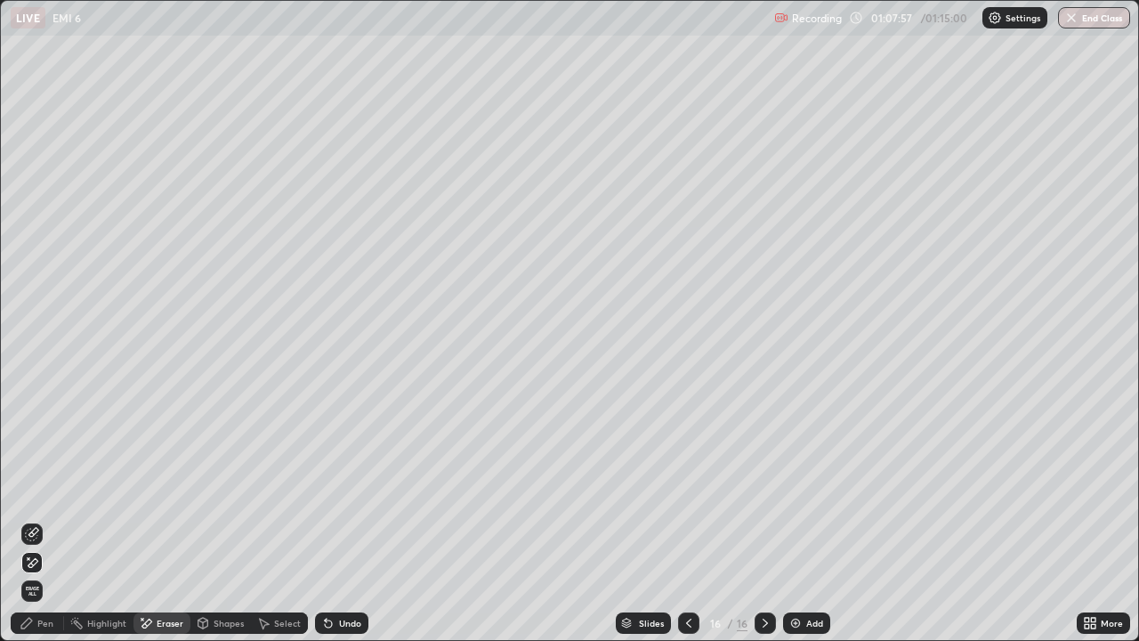
click at [38, 520] on icon at bounding box center [32, 562] width 14 height 15
click at [685, 520] on icon at bounding box center [689, 623] width 14 height 14
click at [1091, 18] on button "End Class" at bounding box center [1095, 17] width 70 height 21
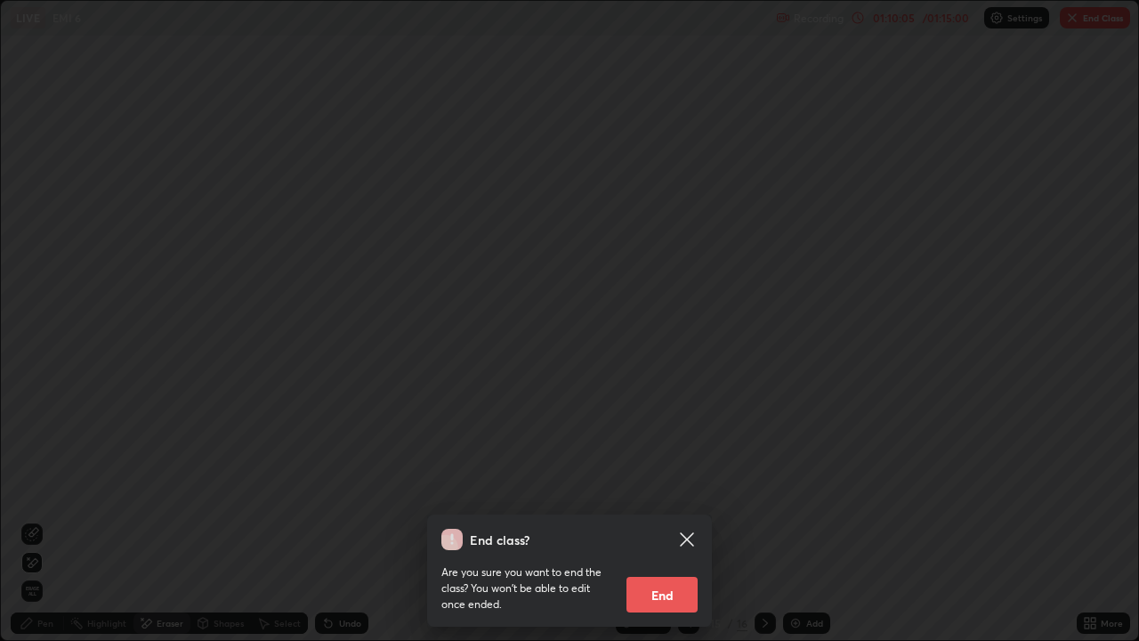
click at [675, 520] on button "End" at bounding box center [661, 595] width 71 height 36
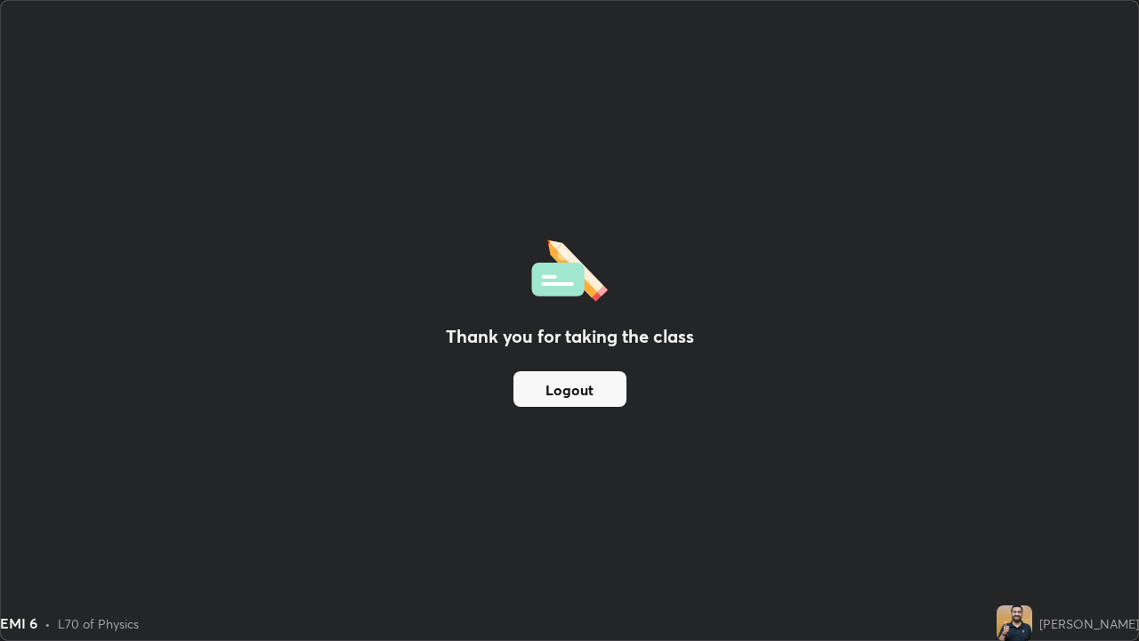
click at [575, 387] on button "Logout" at bounding box center [569, 389] width 113 height 36
